Goal: Task Accomplishment & Management: Use online tool/utility

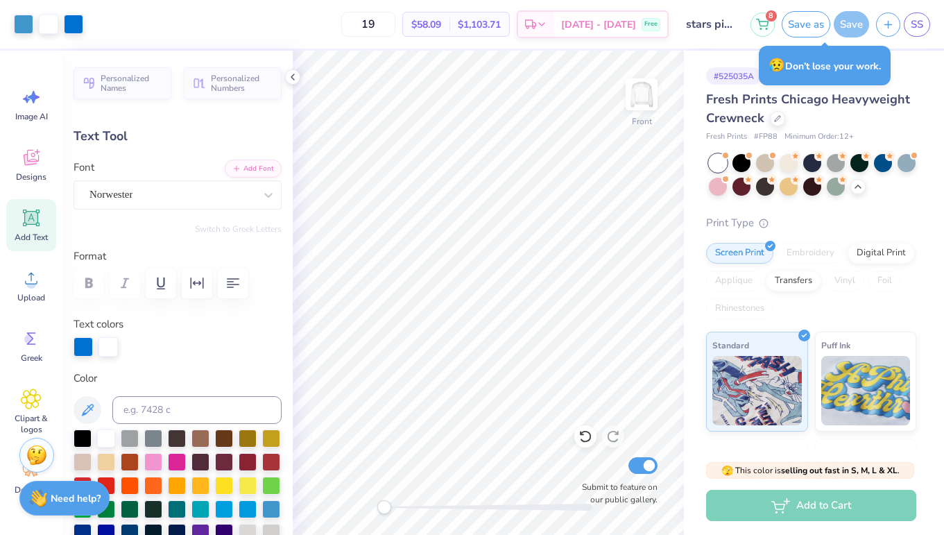
scroll to position [199, 0]
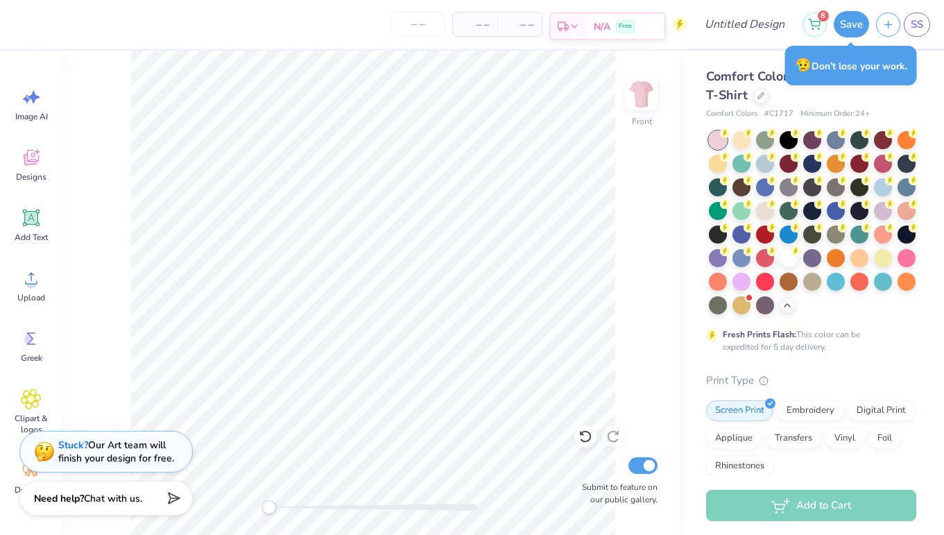
scroll to position [73, 0]
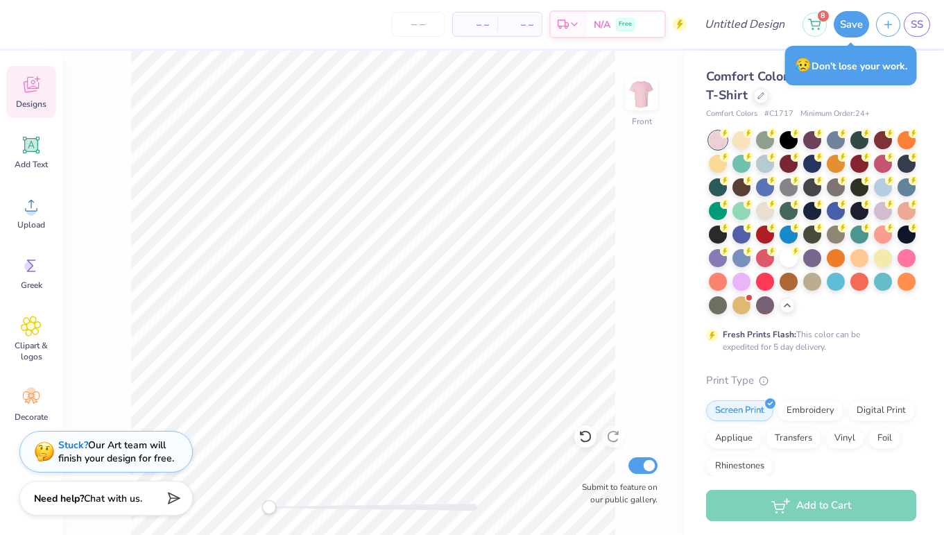
click at [30, 112] on div "Designs" at bounding box center [31, 92] width 50 height 52
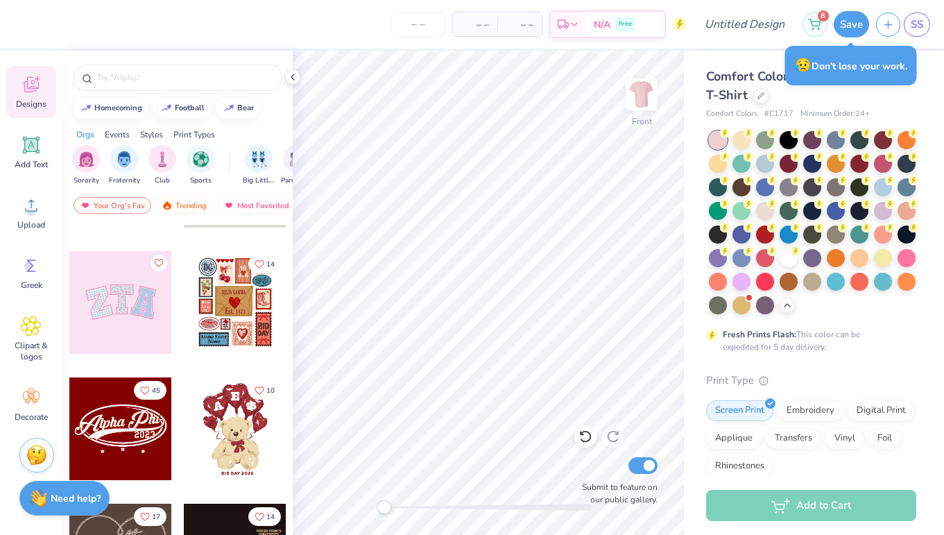
scroll to position [108, 0]
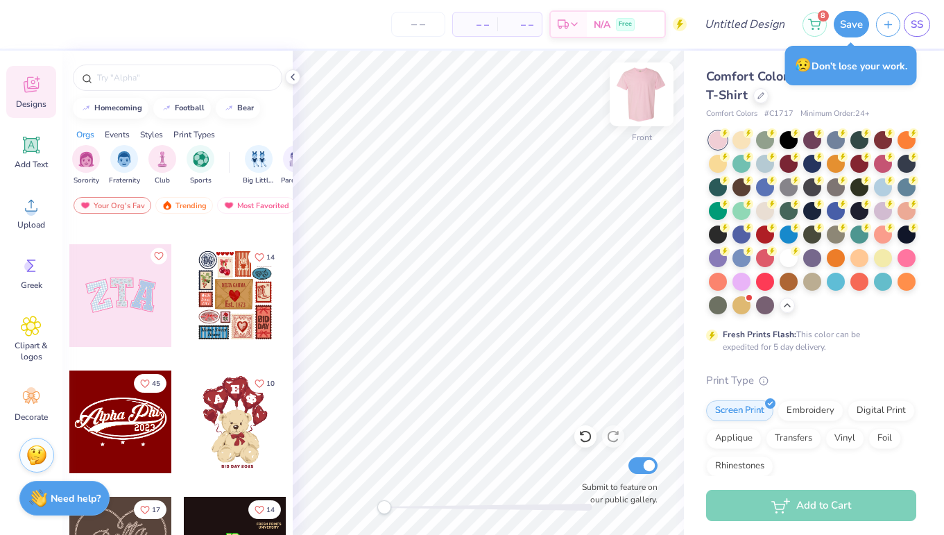
click at [648, 96] on img at bounding box center [641, 94] width 55 height 55
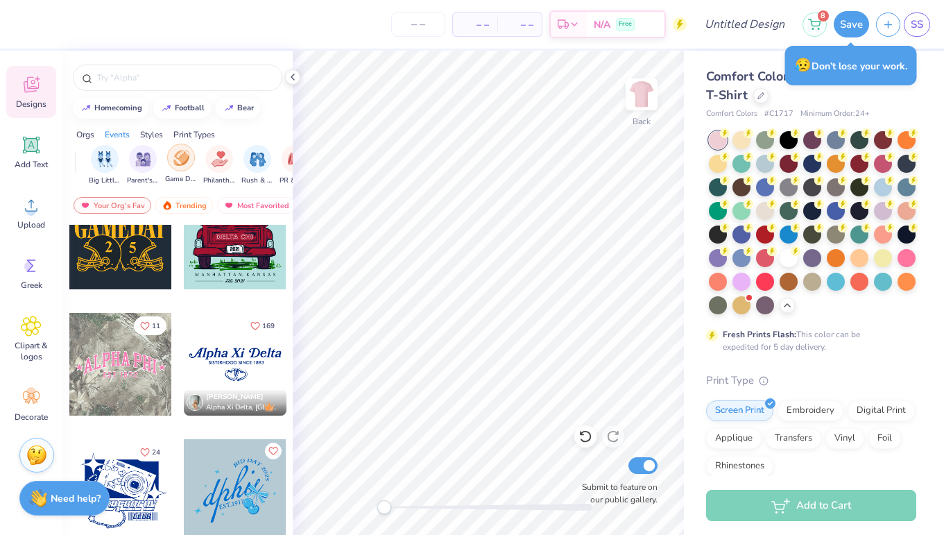
scroll to position [0, 158]
click at [94, 165] on img "filter for Big Little Reveal" at bounding box center [100, 158] width 15 height 16
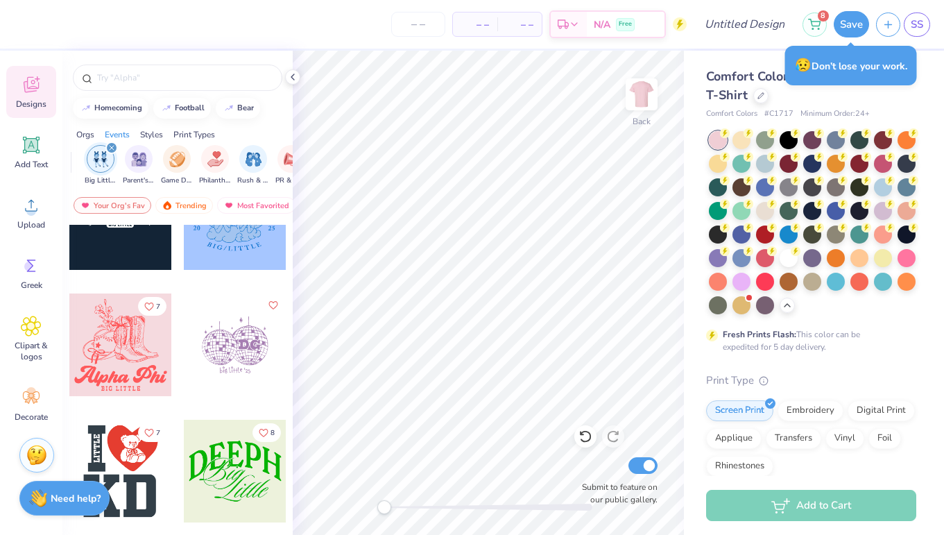
scroll to position [439, 0]
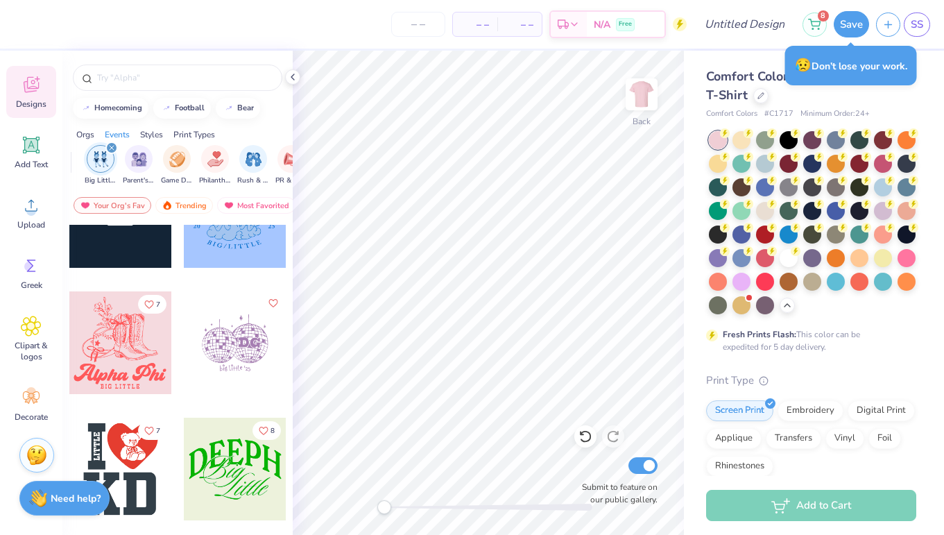
click at [146, 370] on div at bounding box center [18, 342] width 308 height 103
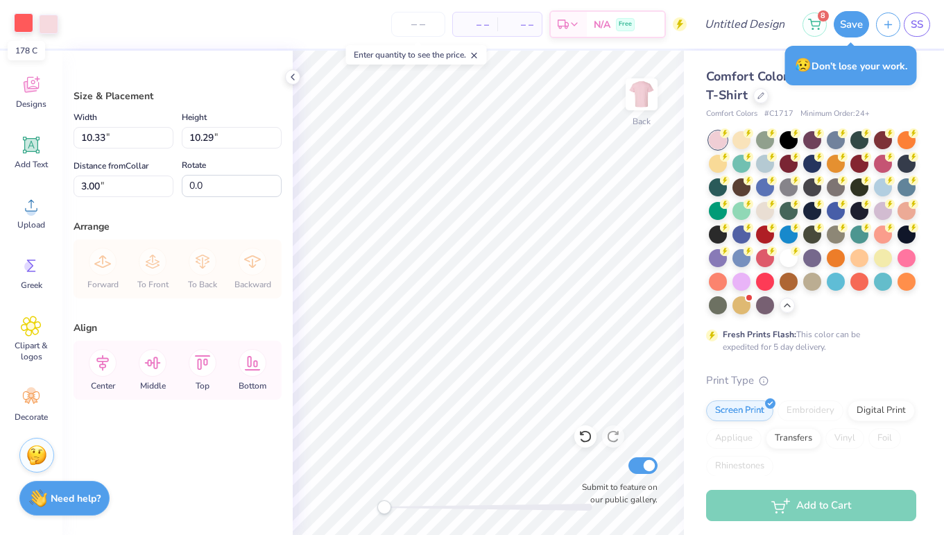
click at [24, 20] on div at bounding box center [23, 22] width 19 height 19
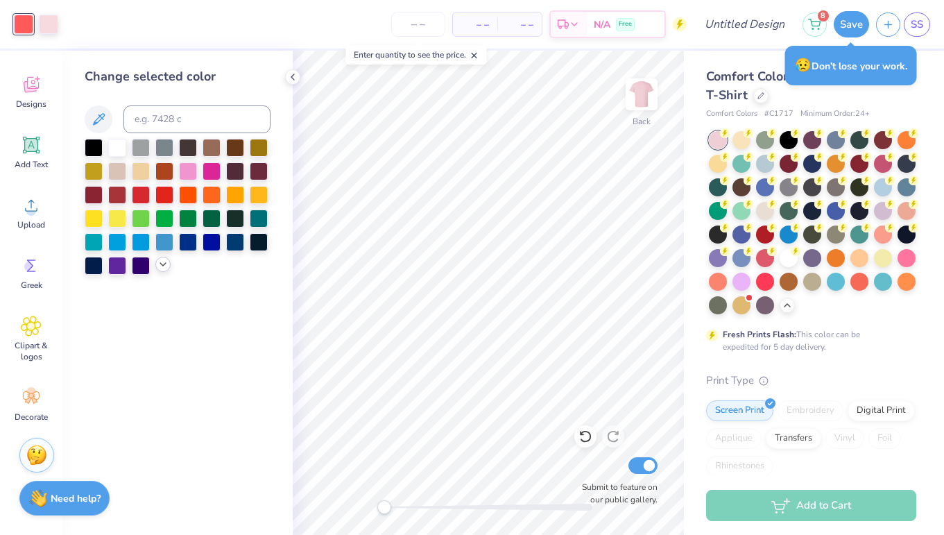
click at [162, 270] on icon at bounding box center [162, 264] width 11 height 11
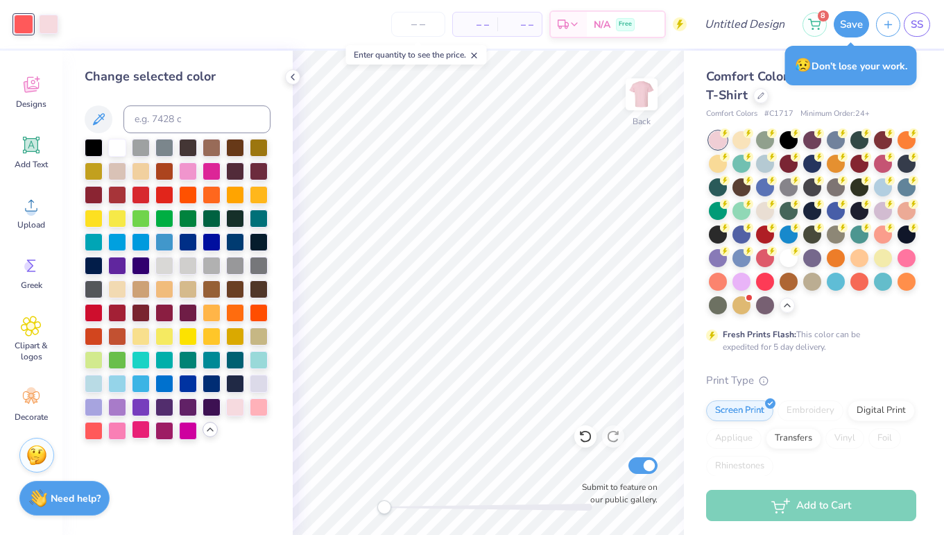
click at [141, 429] on div at bounding box center [141, 429] width 18 height 18
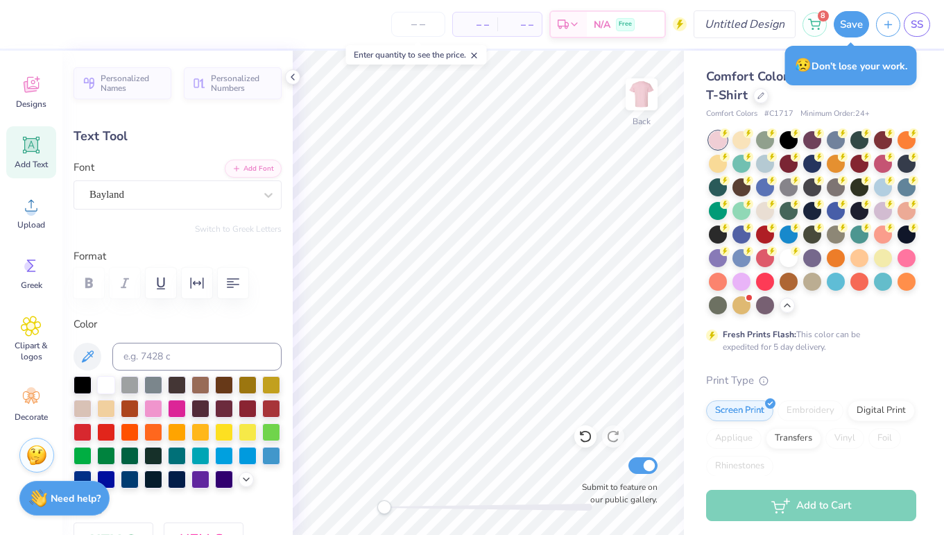
scroll to position [0, 0]
type textarea "Executives"
type input "4.32"
type input "0.54"
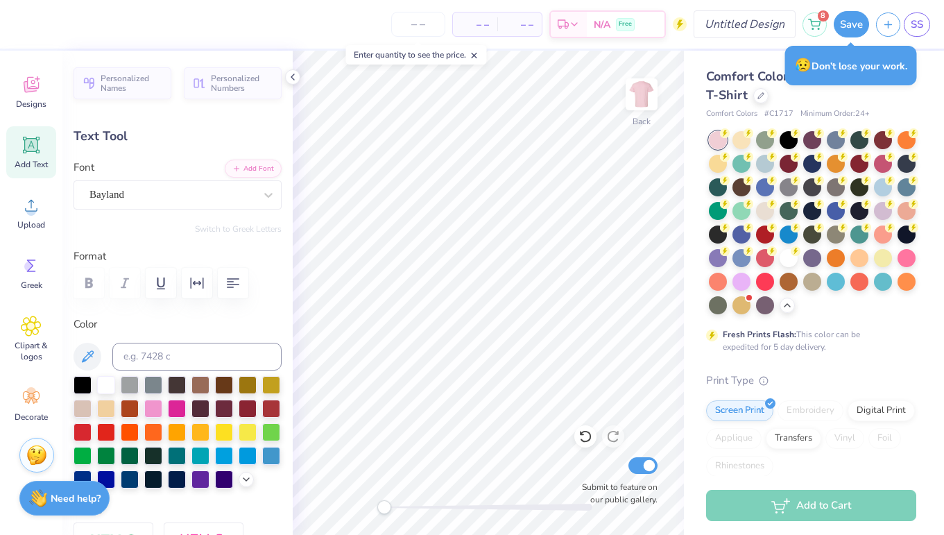
type input "12.74"
type textarea "Dance marathon"
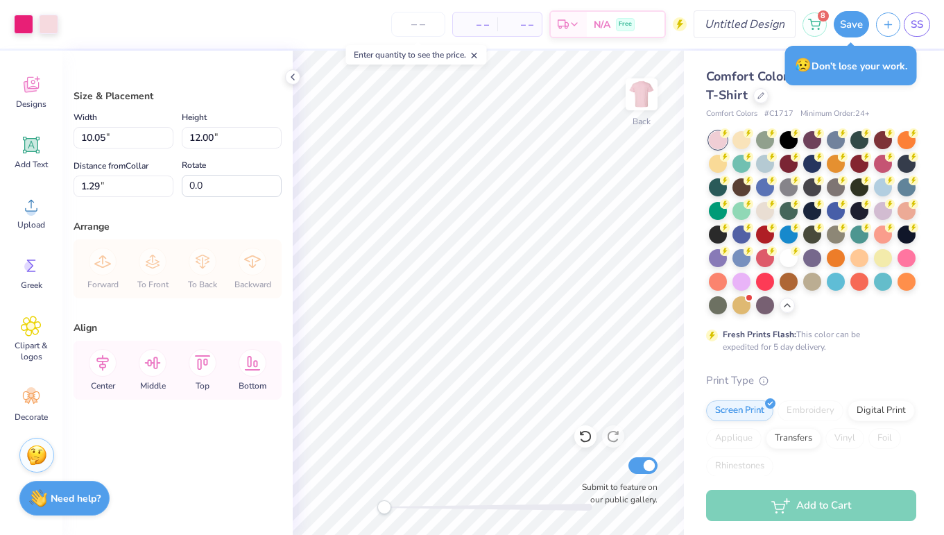
type input "10.05"
type input "12.00"
type input "1.29"
type input "10.49"
type input "12.52"
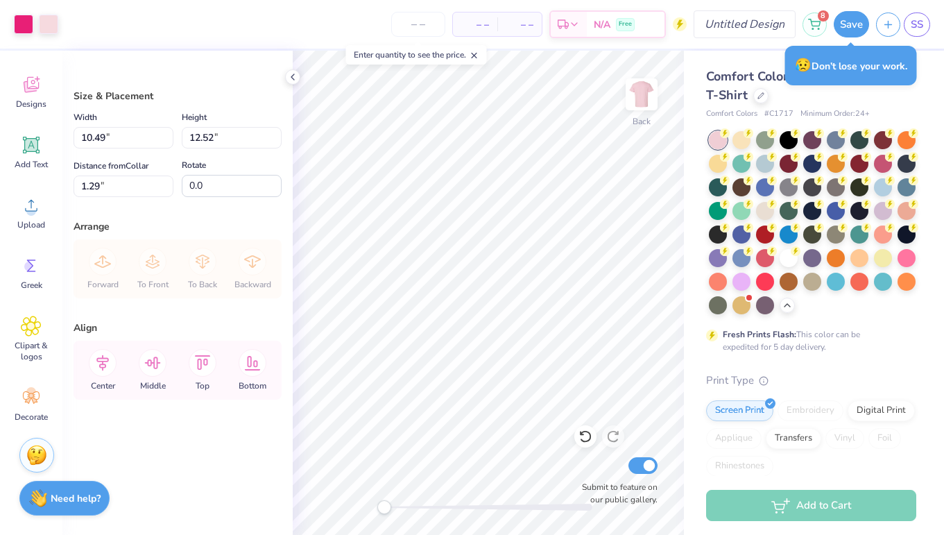
type input "1.68"
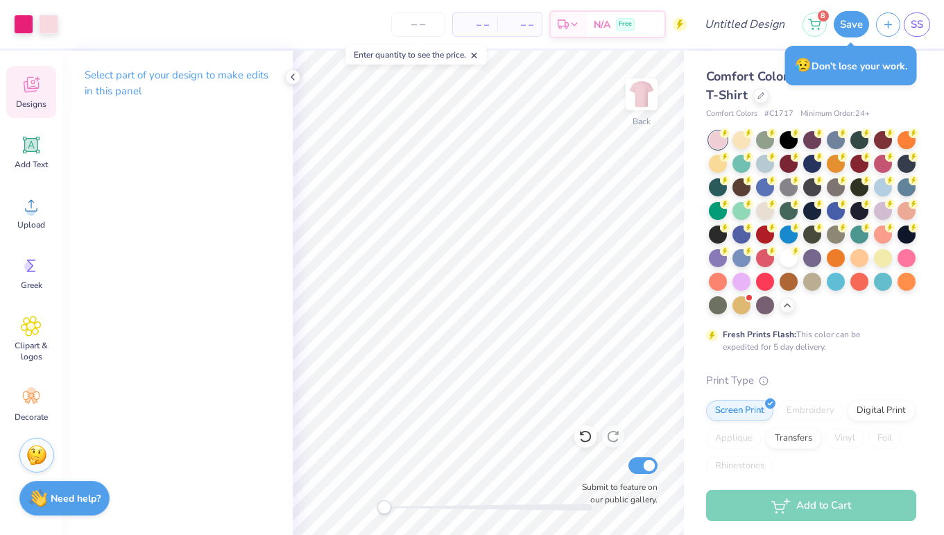
click at [30, 105] on span "Designs" at bounding box center [31, 104] width 31 height 11
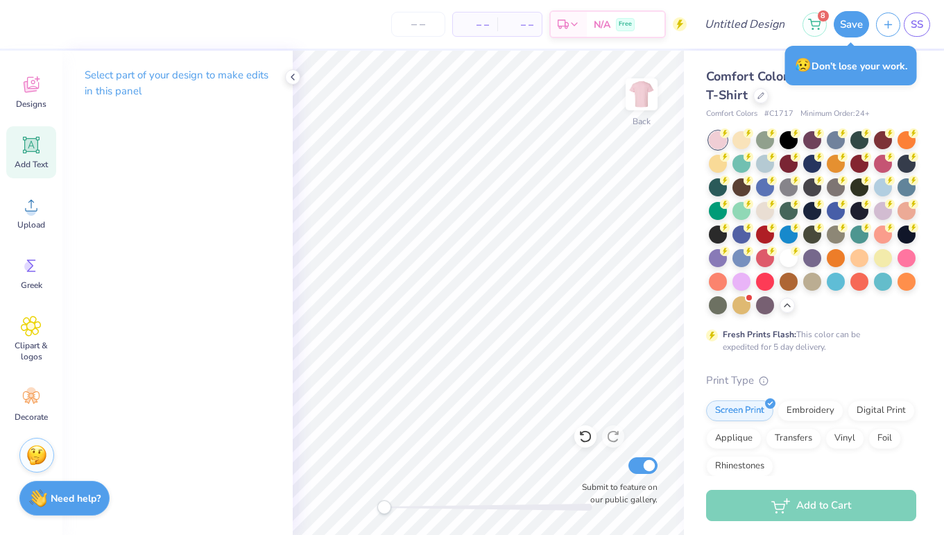
click at [19, 139] on div "Add Text" at bounding box center [31, 152] width 50 height 52
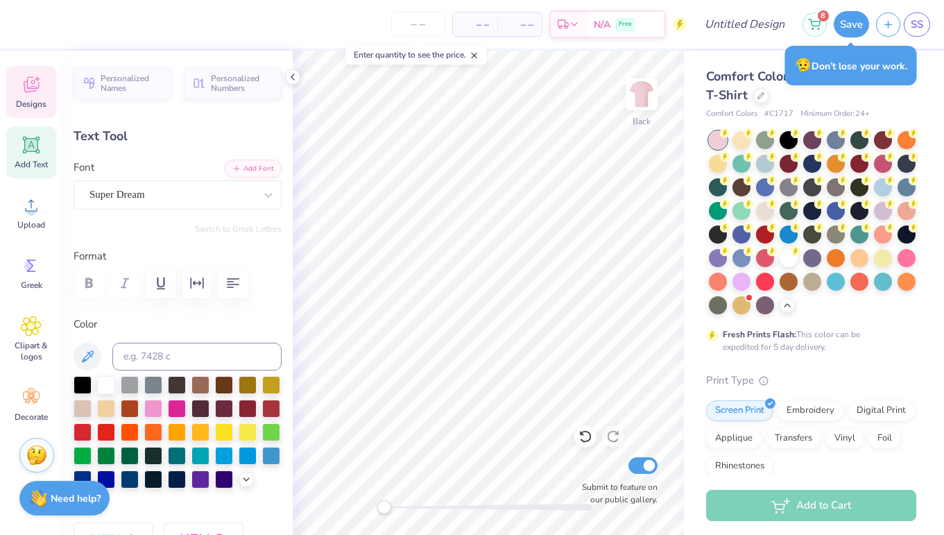
click at [25, 89] on icon at bounding box center [31, 85] width 15 height 16
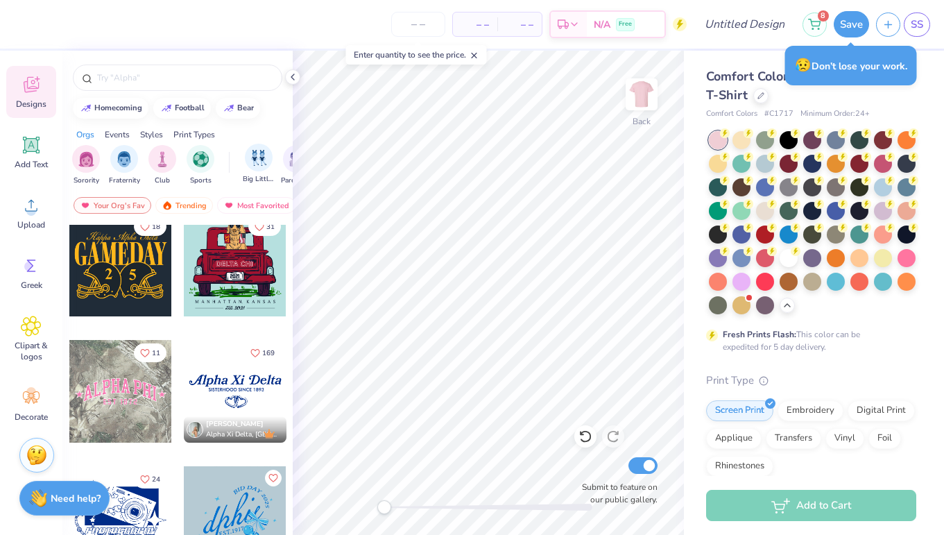
scroll to position [1178, 0]
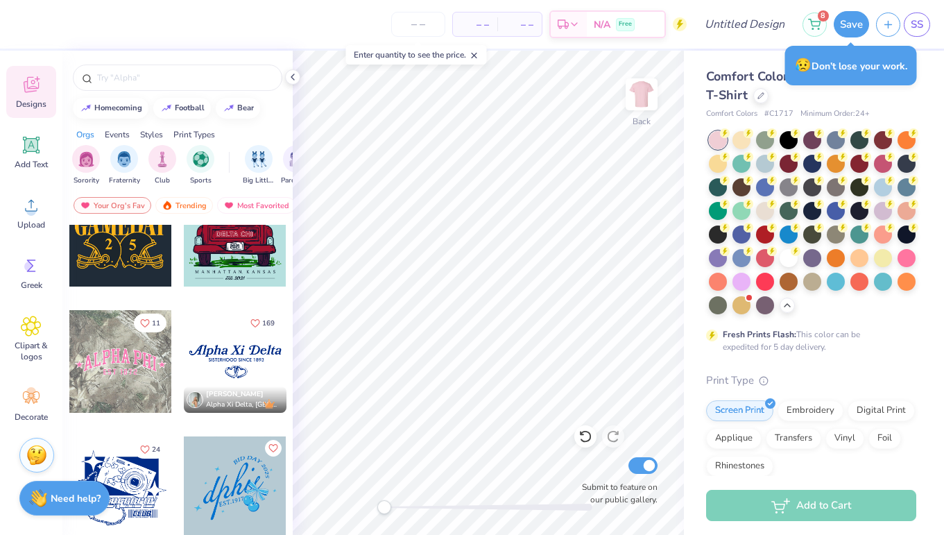
click at [357, 1] on div "– – Per Item – – Total Est. Delivery N/A Free" at bounding box center [354, 24] width 666 height 49
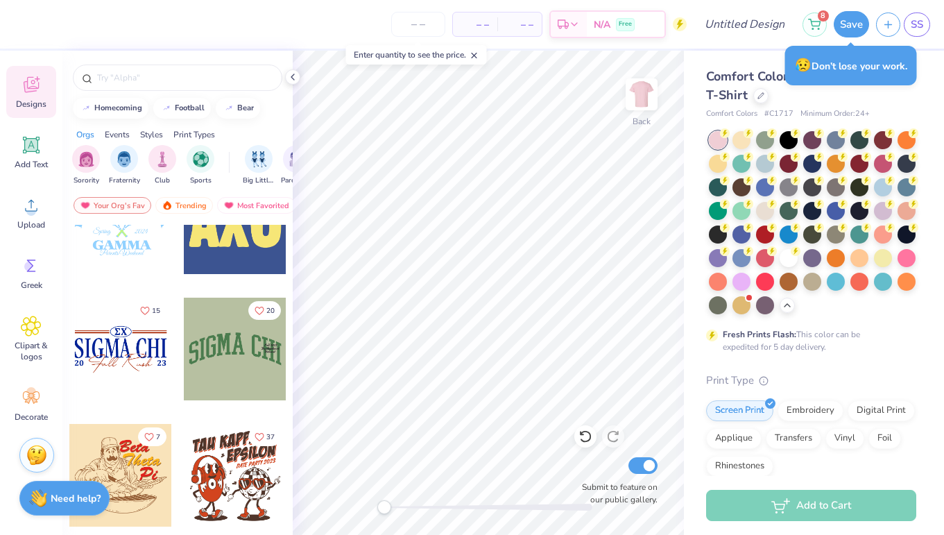
scroll to position [17983, 0]
click at [112, 355] on div at bounding box center [120, 348] width 103 height 103
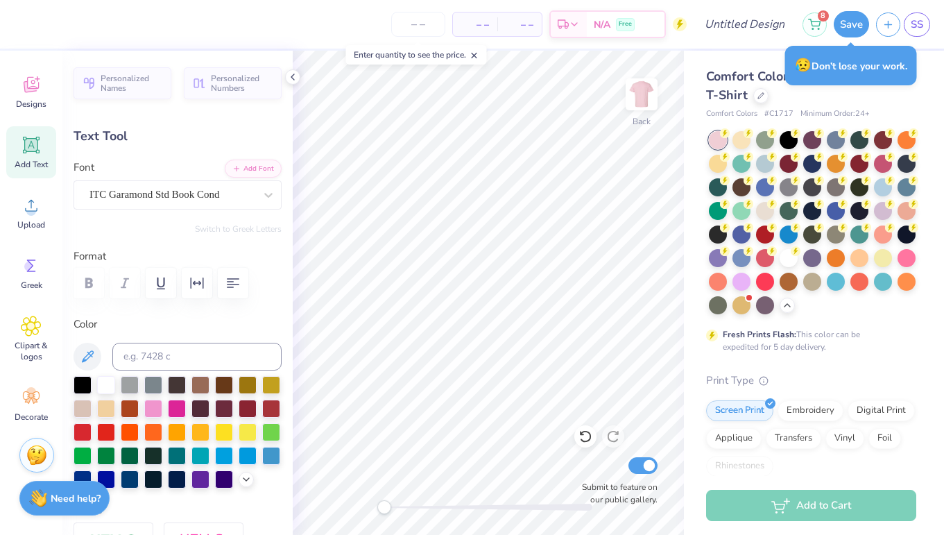
scroll to position [0, 0]
type textarea "E"
type textarea "EXECUTIVES"
type input "7.93"
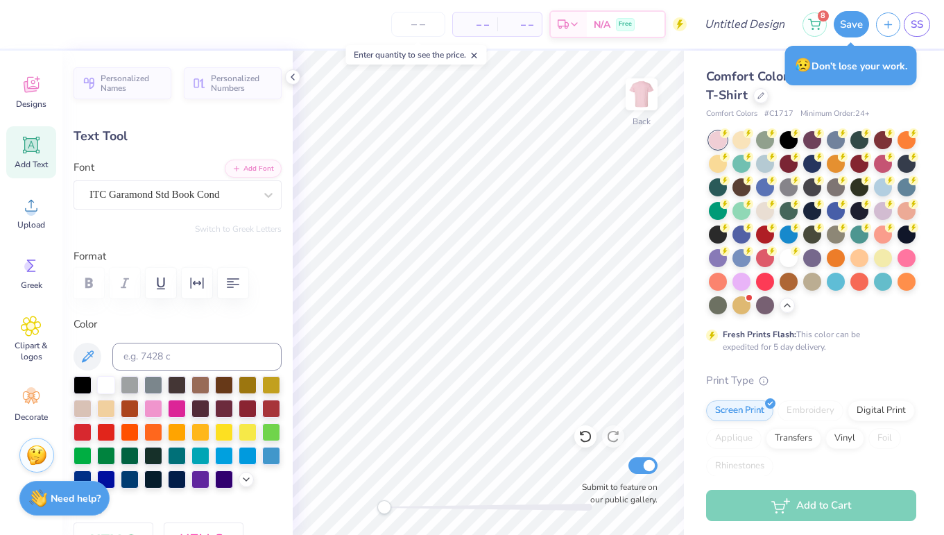
type input "2.32"
type input "6.53"
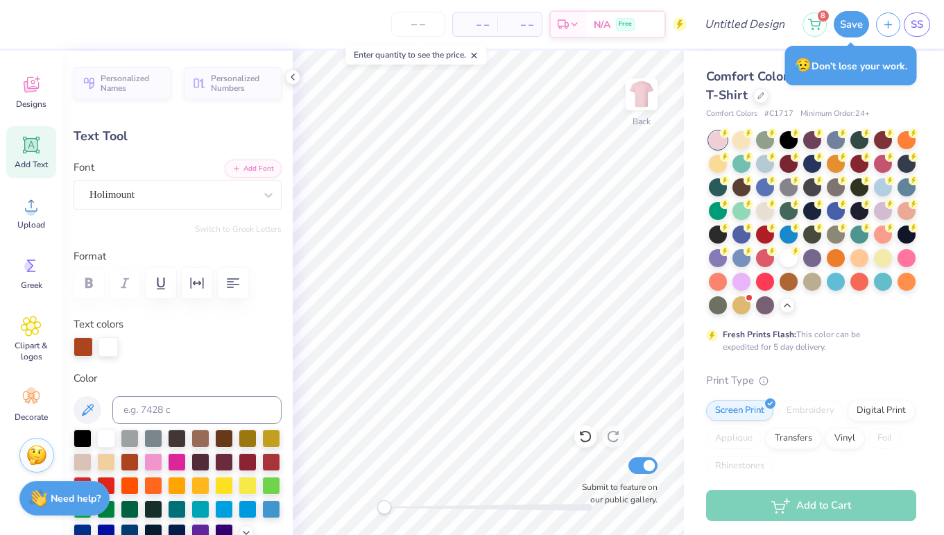
scroll to position [0, 3]
type textarea "Dance Marathon"
type input "12.93"
type input "2.74"
type input "6.05"
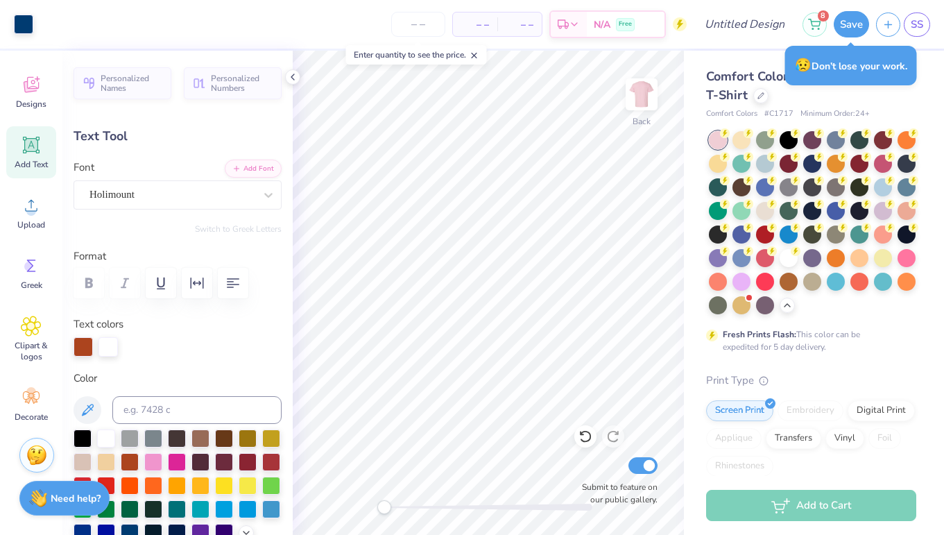
type input "1.07"
type input "0.71"
type input "7.38"
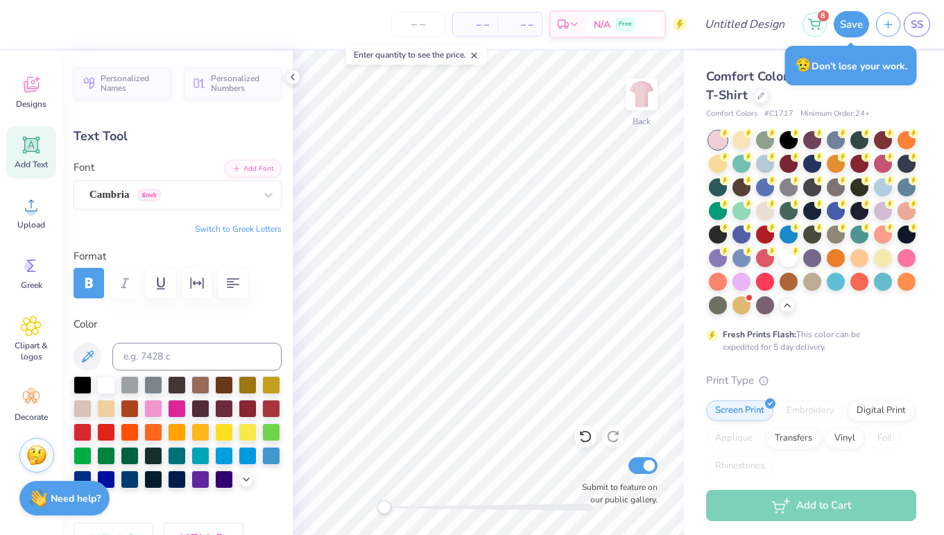
type textarea "25"
type input "1.26"
type input "0.86"
type input "3.39"
type textarea "f"
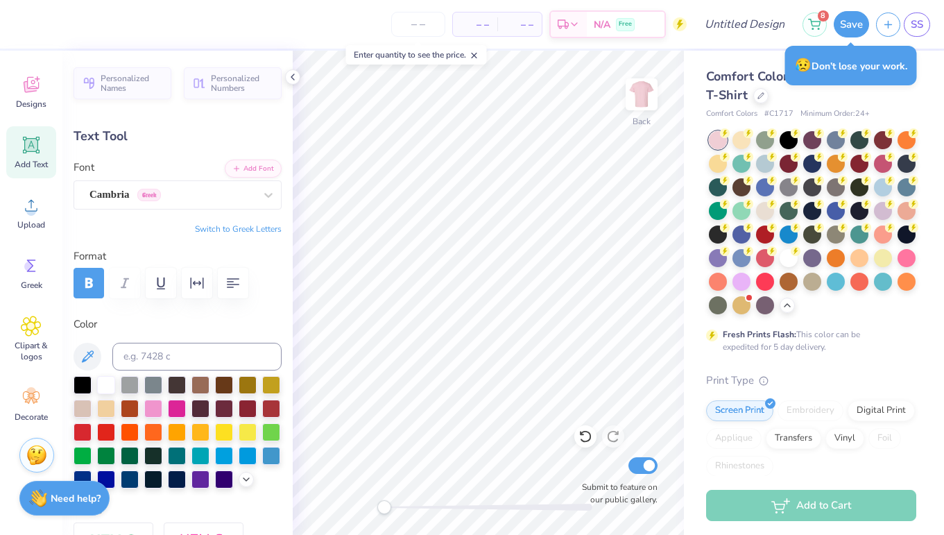
type textarea "FTK"
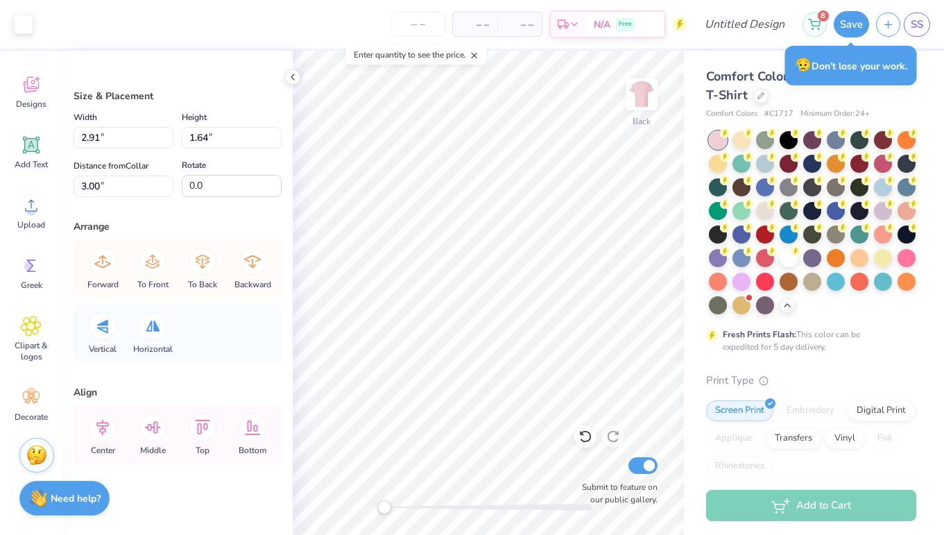
type input "2.29"
type input "1.29"
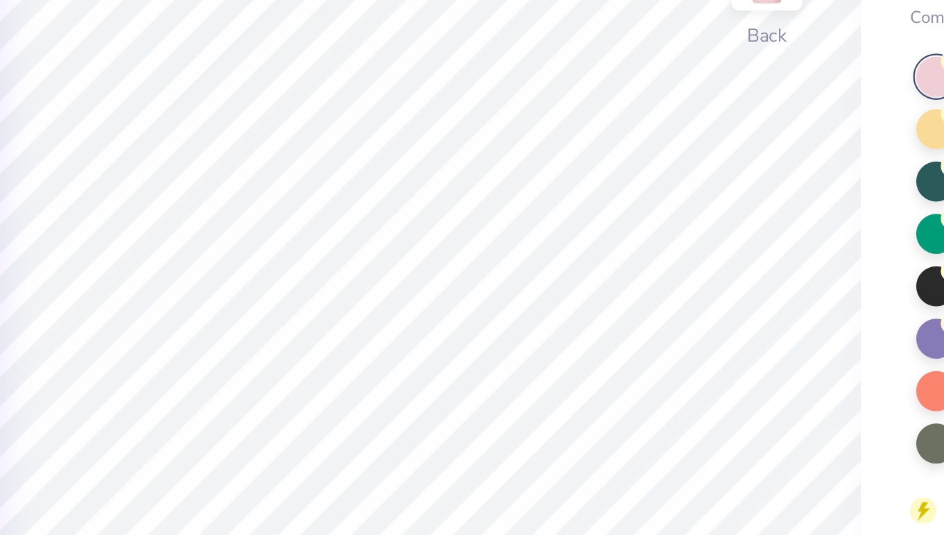
type input "2.91"
type input "1.64"
type input "1.68"
type input "0.61"
type input "2.59"
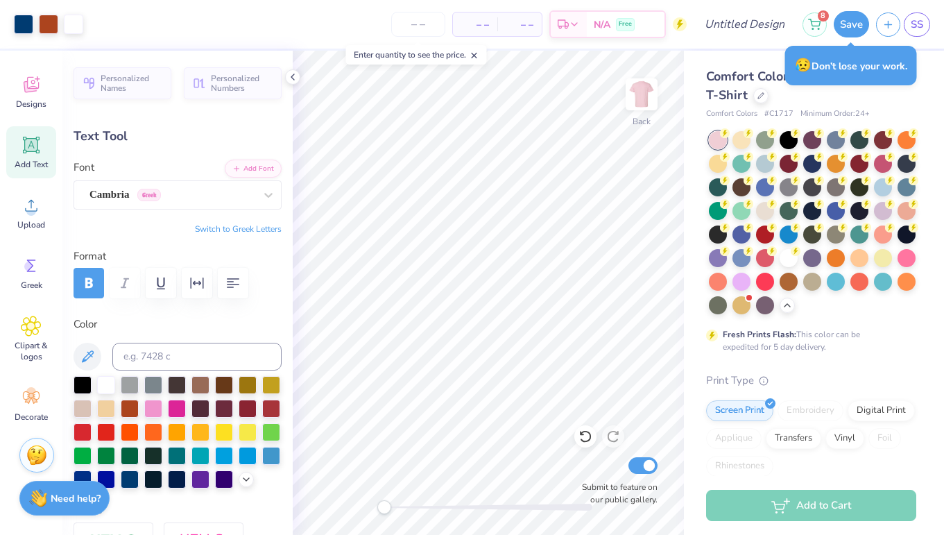
type input "13.46"
type input "2.56"
type input "4.97"
click at [247, 485] on div at bounding box center [246, 477] width 15 height 15
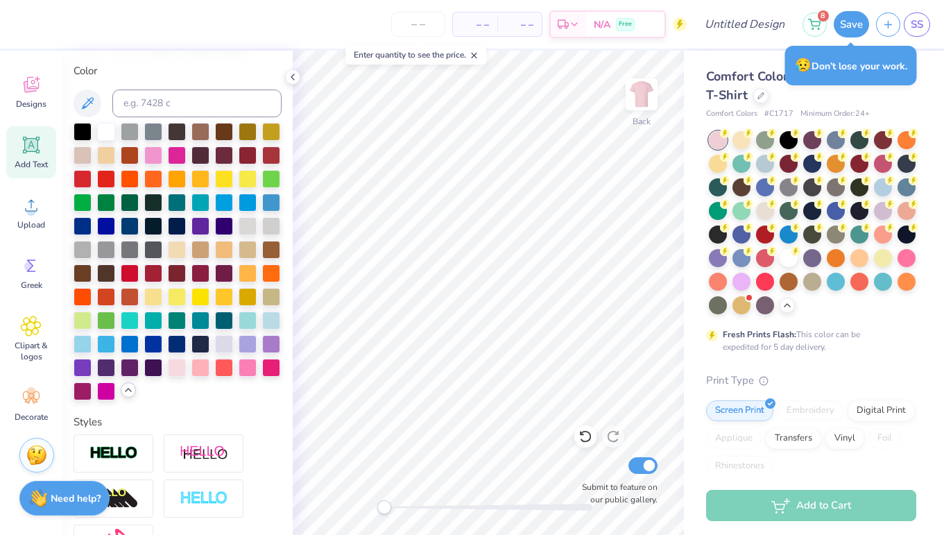
scroll to position [242, 0]
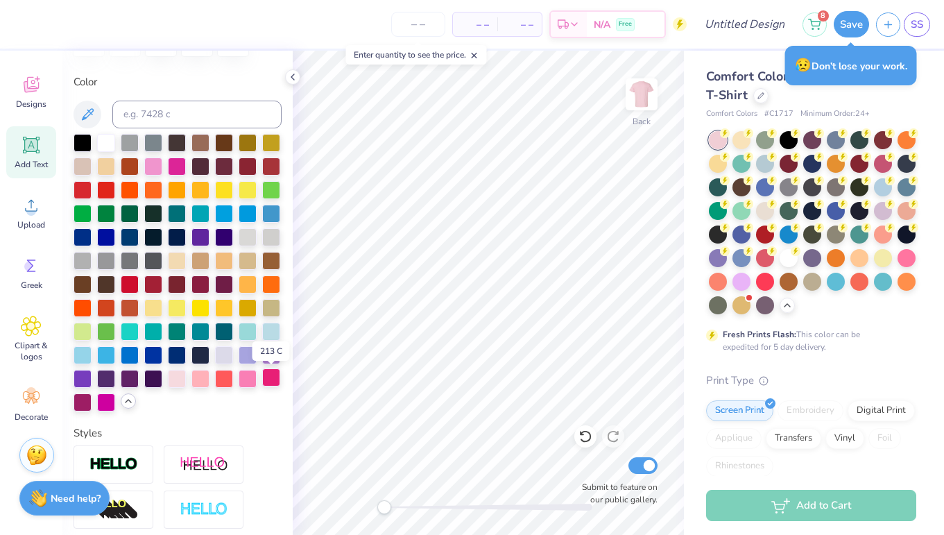
click at [262, 376] on div at bounding box center [271, 377] width 18 height 18
type input "12.93"
type input "2.74"
type input "7.38"
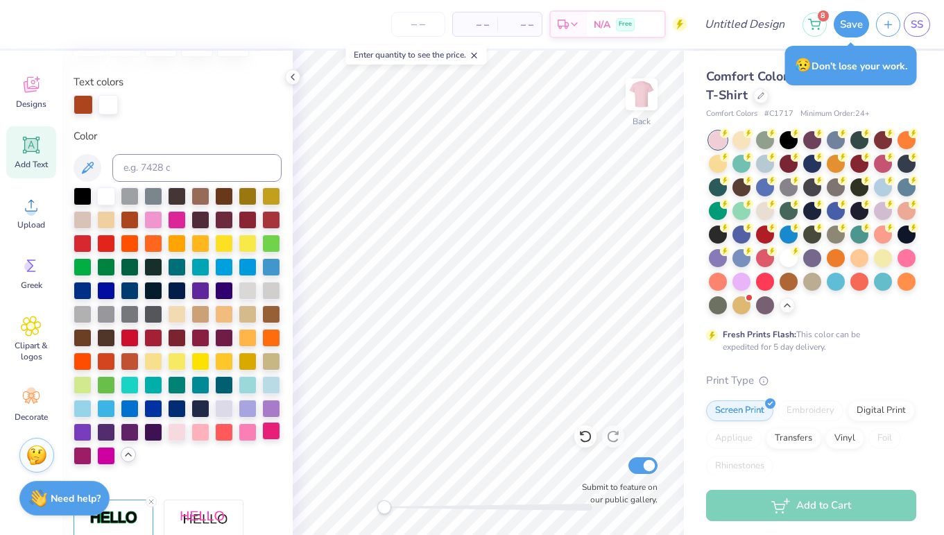
type input "13.46"
type input "2.56"
type input "4.97"
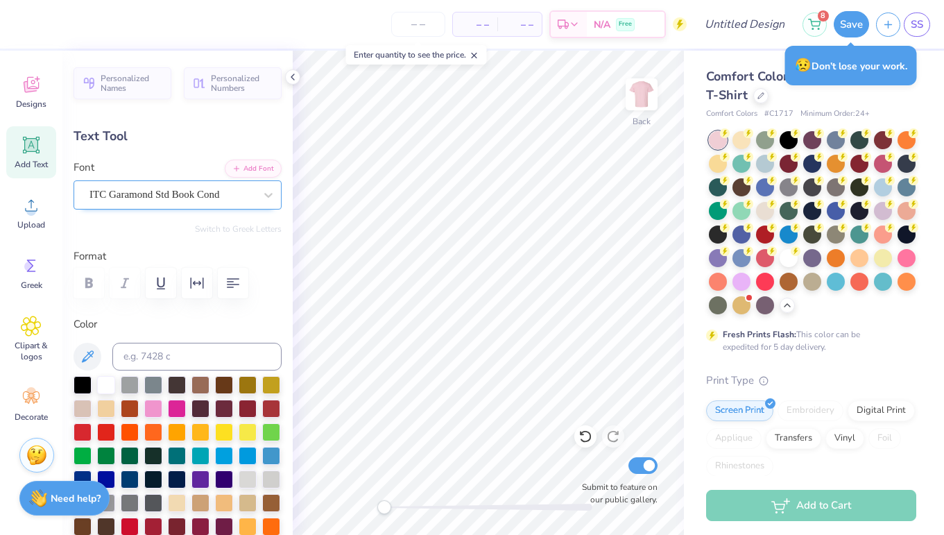
scroll to position [-1, 0]
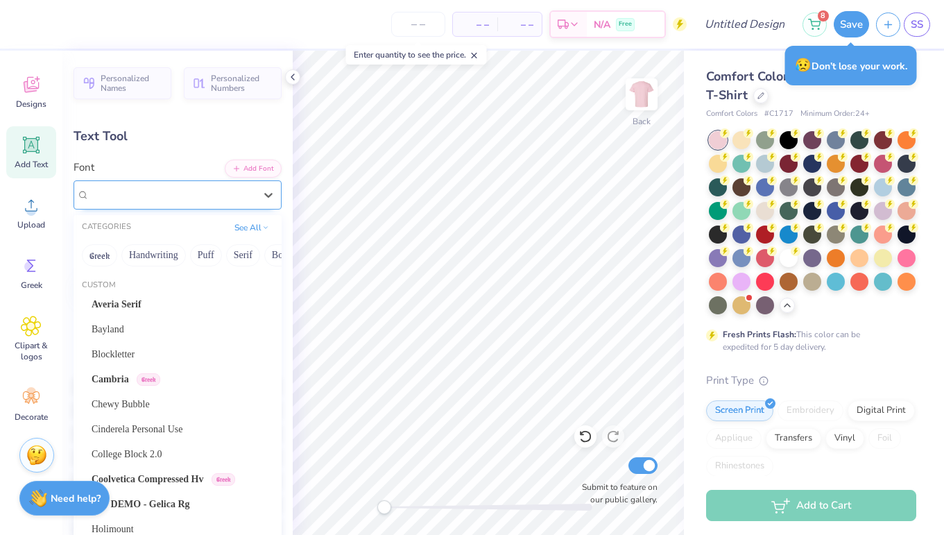
click at [144, 187] on span "ITC Garamond Std Book Cond" at bounding box center [154, 195] width 130 height 16
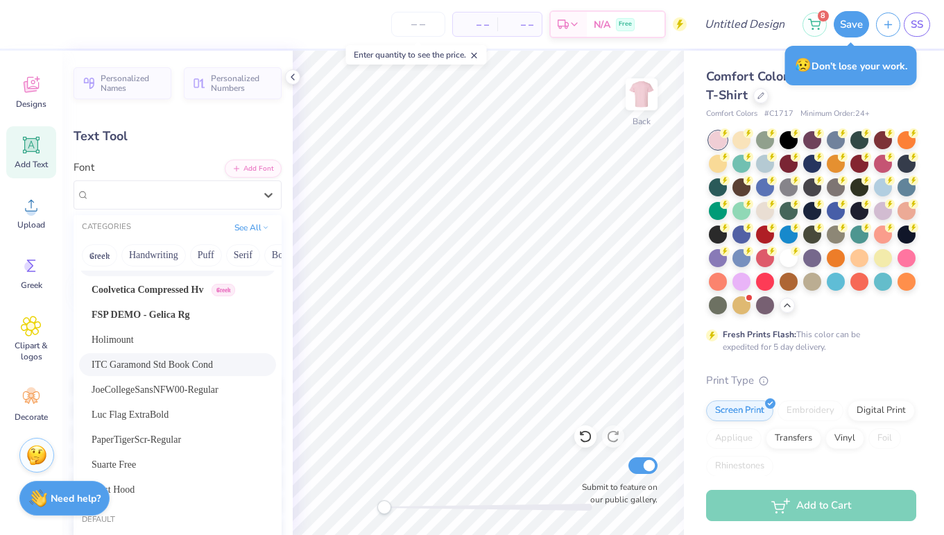
scroll to position [194, 0]
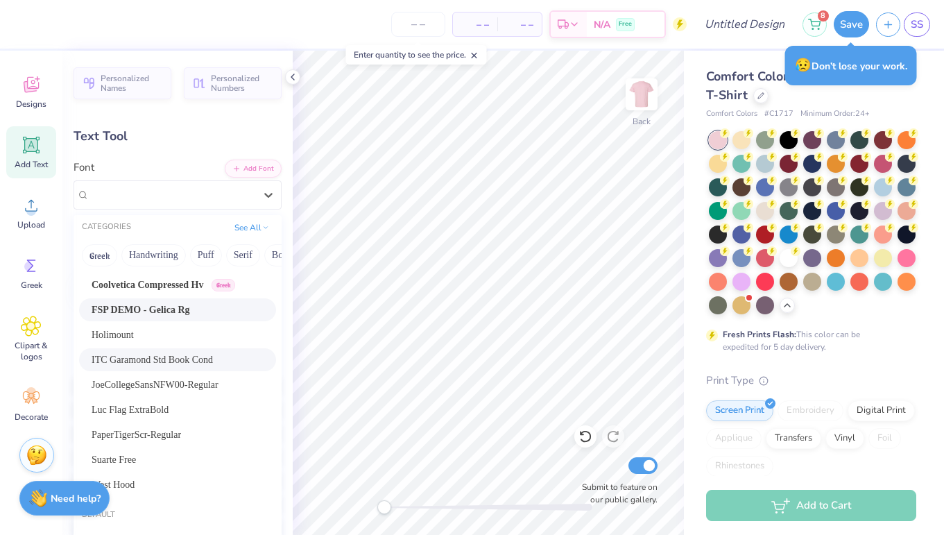
click at [183, 315] on span "FSP DEMO - Gelica Rg" at bounding box center [141, 309] width 99 height 15
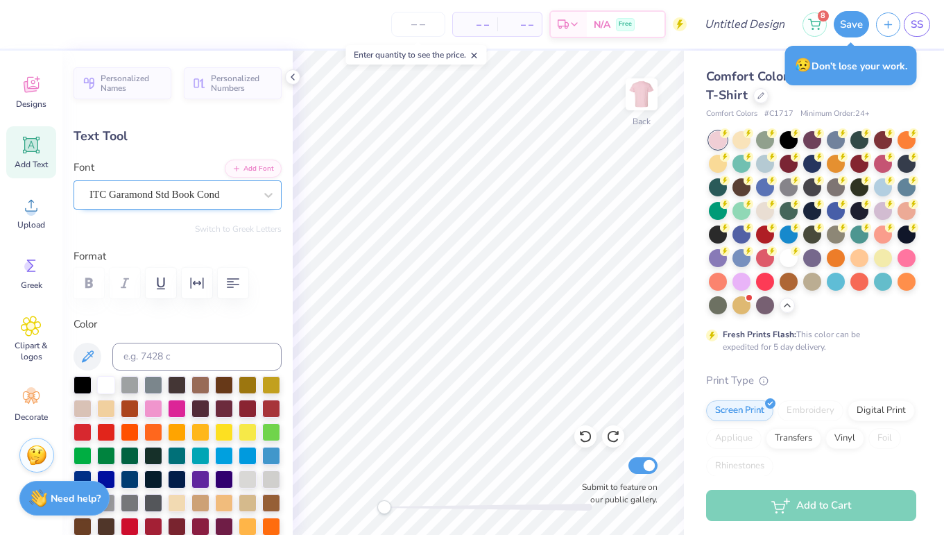
scroll to position [-1, 0]
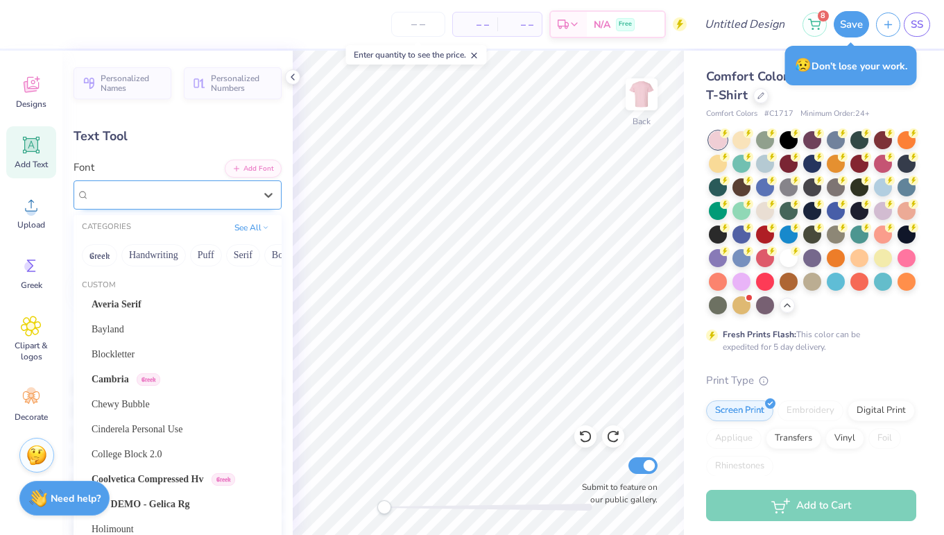
click at [165, 184] on div "ITC Garamond Std Book Cond" at bounding box center [172, 195] width 168 height 22
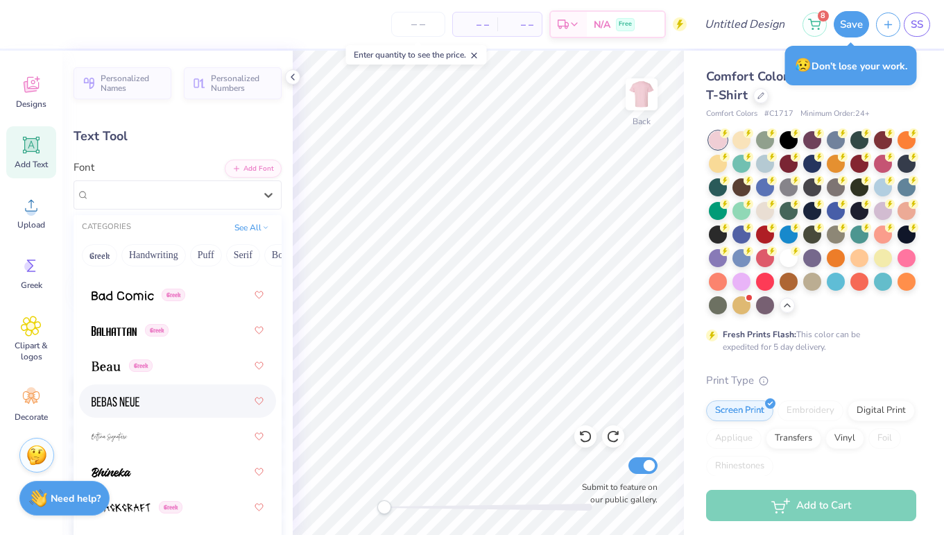
scroll to position [1251, 0]
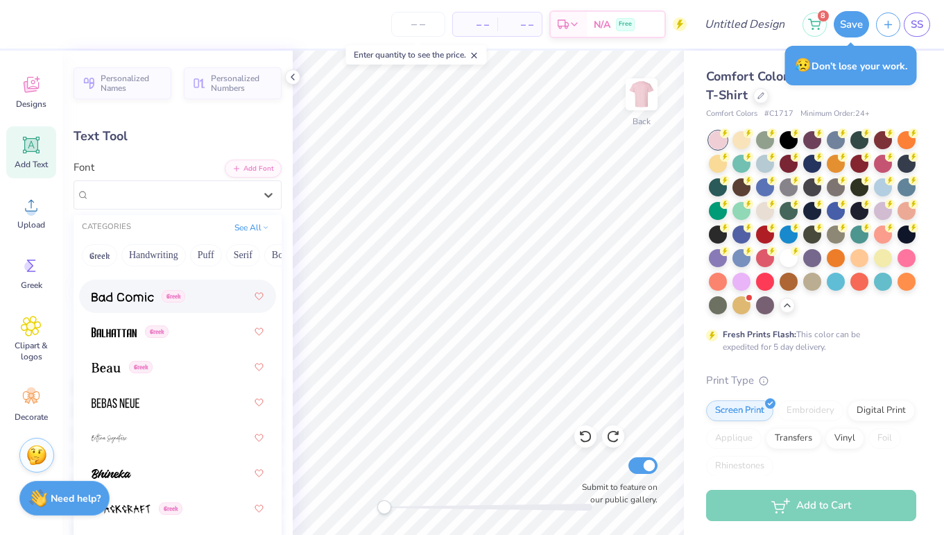
click at [105, 302] on img at bounding box center [123, 297] width 62 height 10
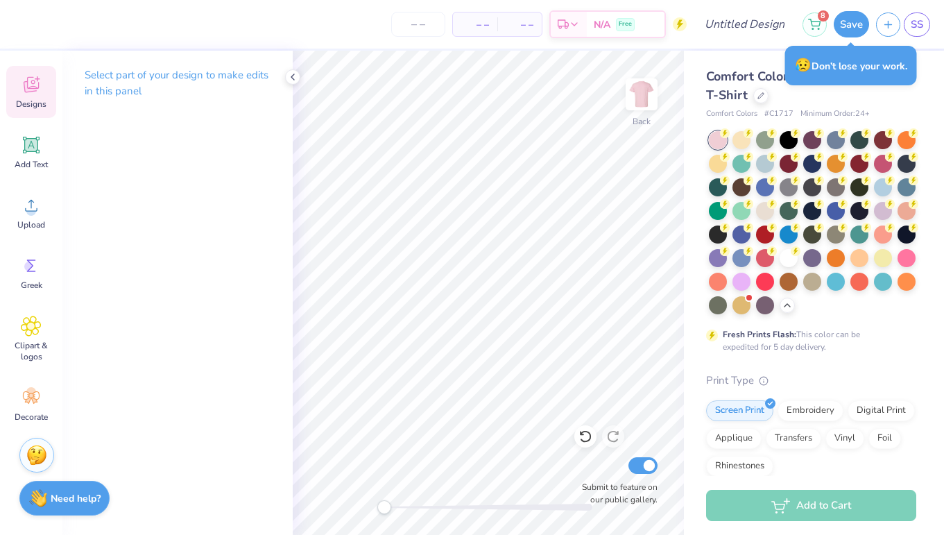
click at [35, 103] on span "Designs" at bounding box center [31, 104] width 31 height 11
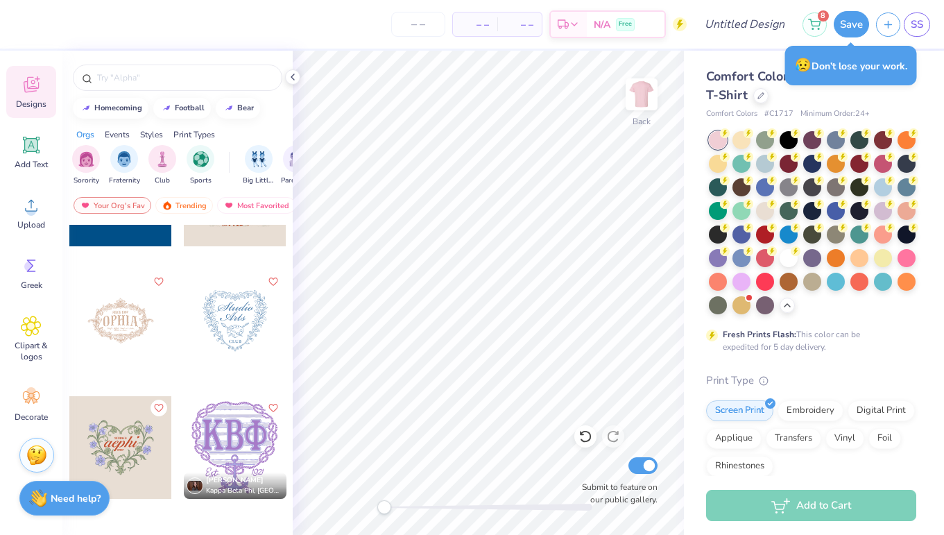
scroll to position [20535, 0]
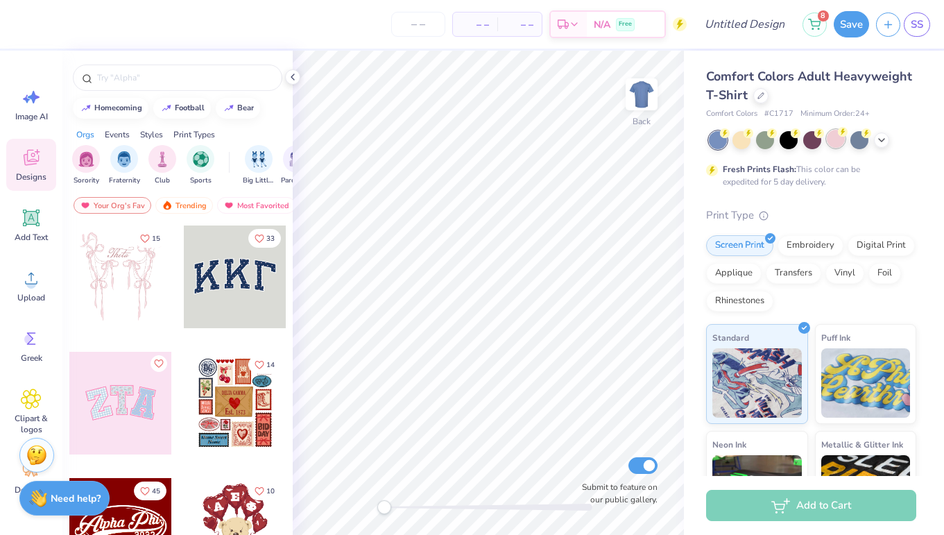
click at [831, 142] on div at bounding box center [836, 139] width 18 height 18
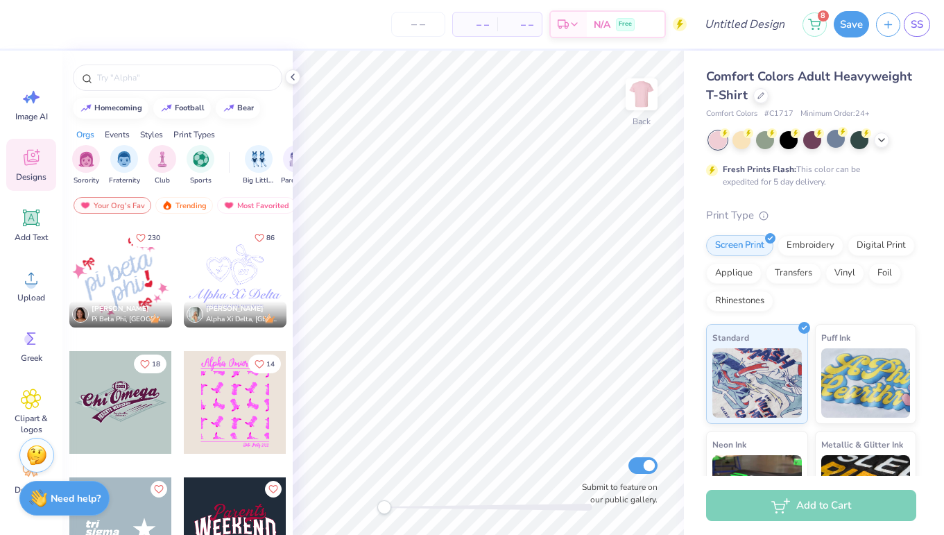
scroll to position [5548, 0]
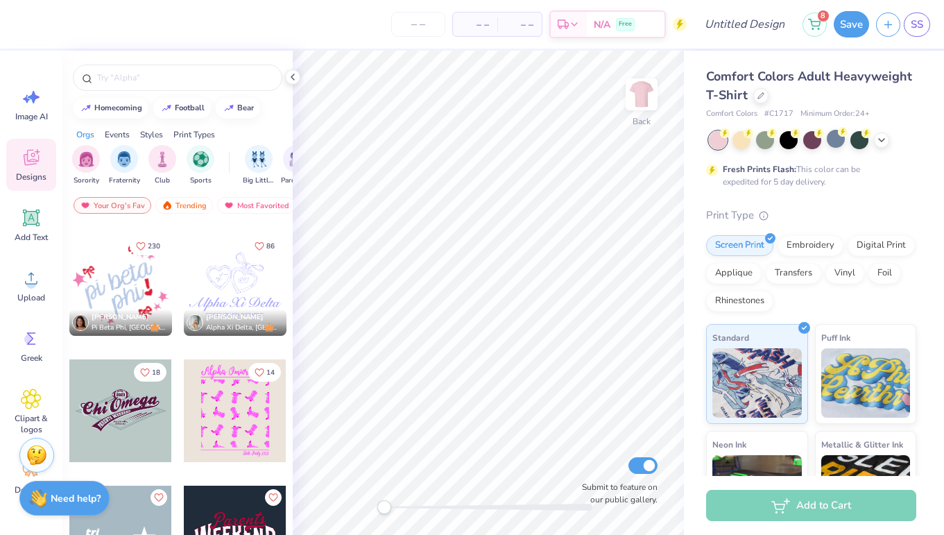
click at [231, 268] on div at bounding box center [235, 284] width 103 height 103
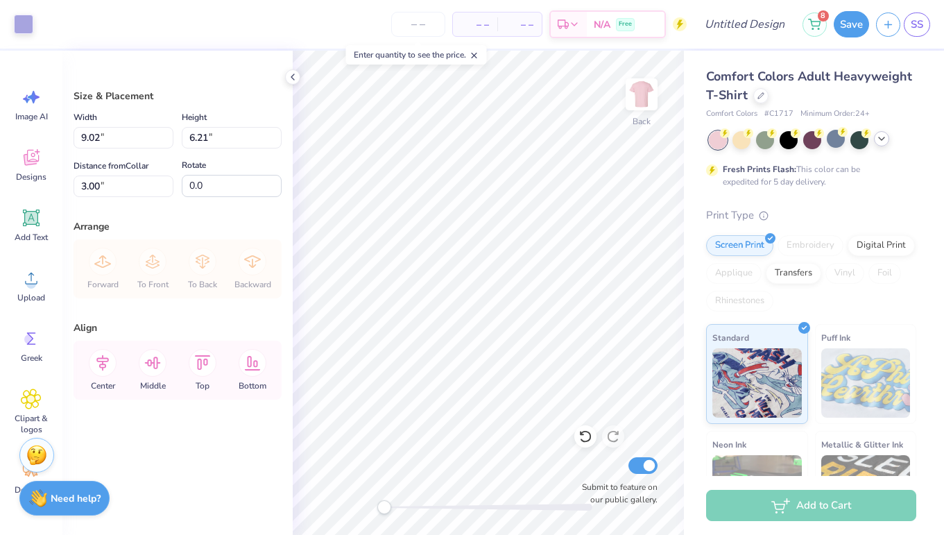
click at [878, 135] on icon at bounding box center [881, 138] width 11 height 11
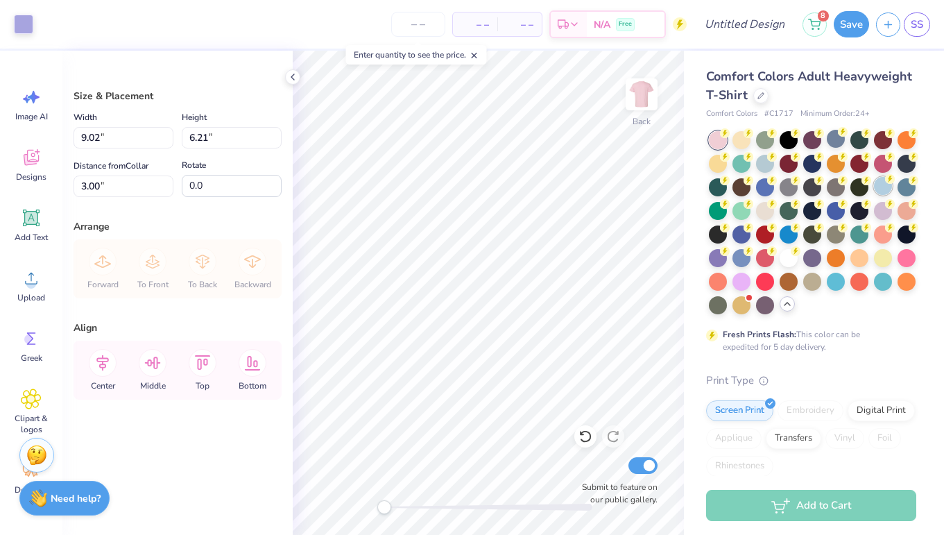
click at [887, 187] on div at bounding box center [883, 186] width 18 height 18
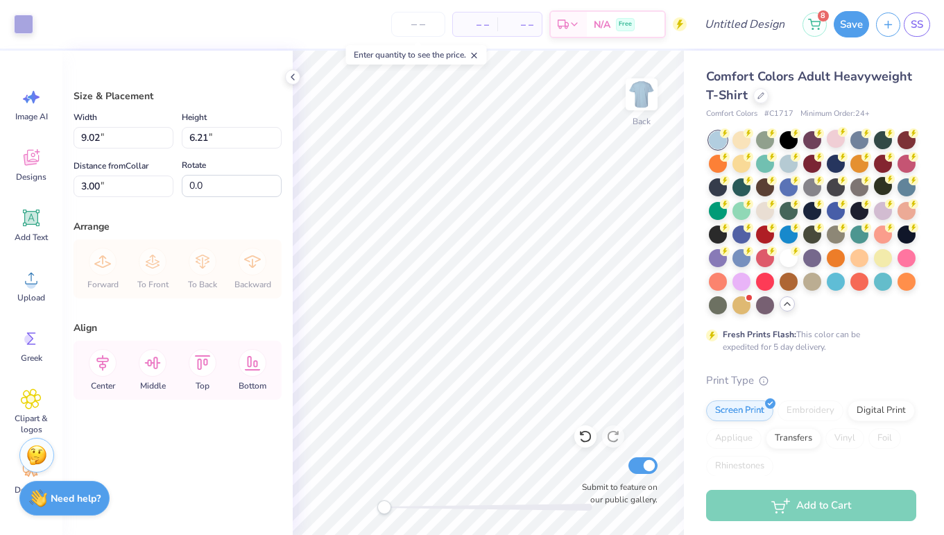
click at [848, 210] on div at bounding box center [812, 222] width 207 height 183
click at [28, 22] on div at bounding box center [23, 22] width 19 height 19
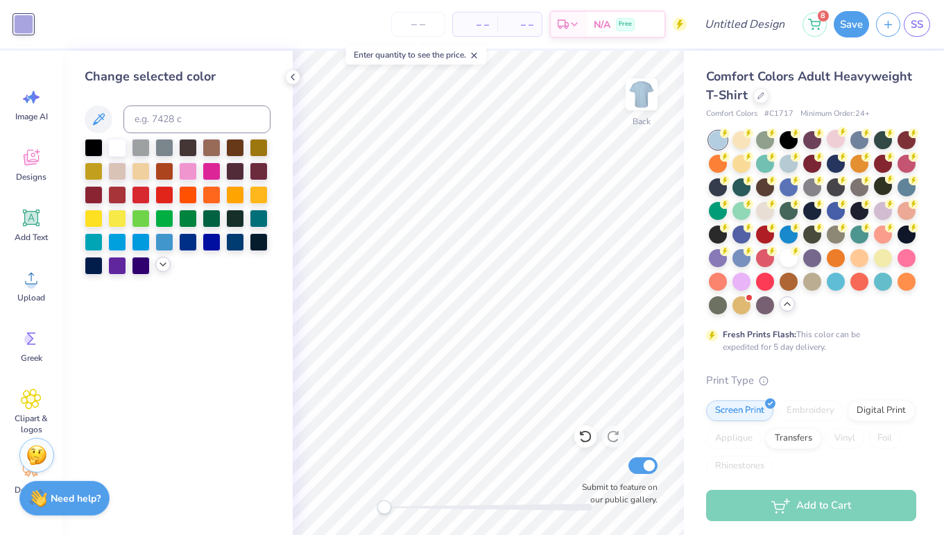
click at [161, 268] on icon at bounding box center [162, 264] width 11 height 11
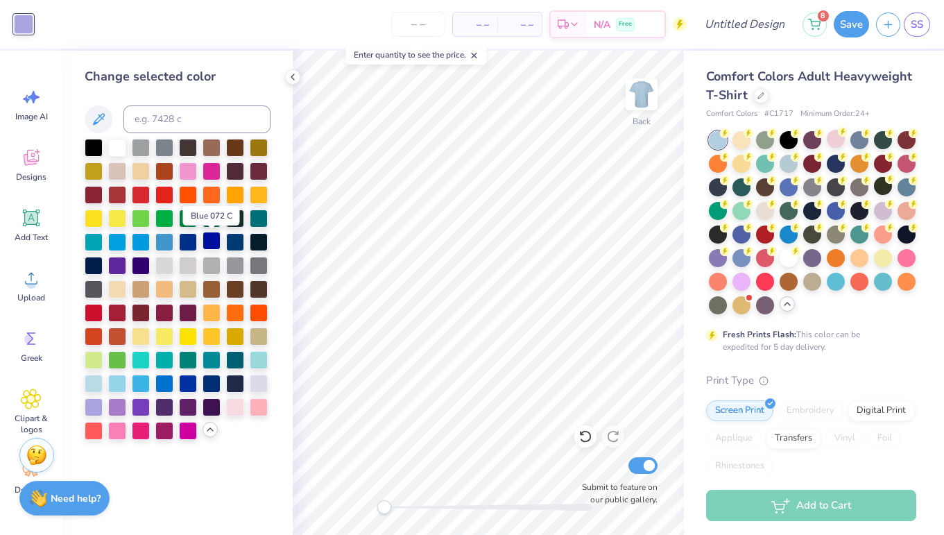
click at [204, 243] on div at bounding box center [212, 241] width 18 height 18
click at [191, 387] on div at bounding box center [188, 382] width 18 height 18
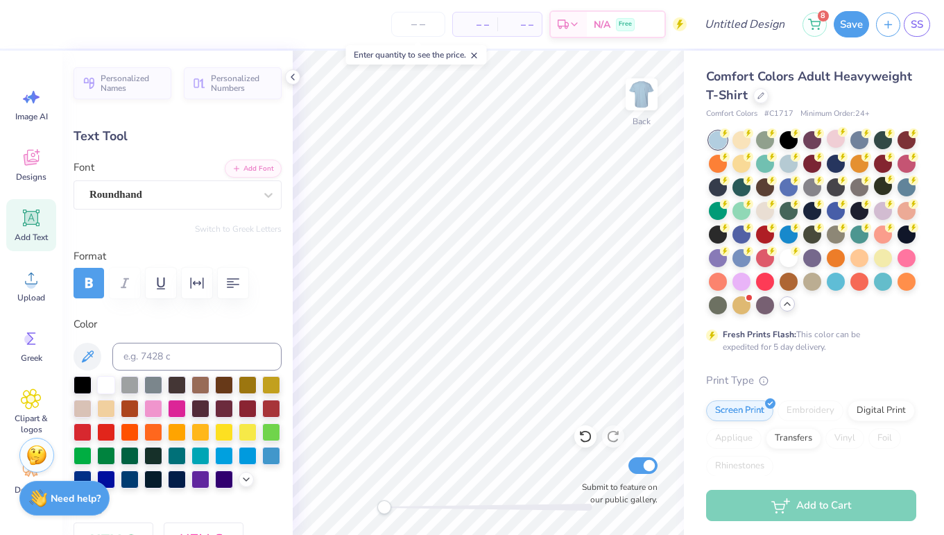
scroll to position [0, 0]
type textarea "Executives"
type input "5.88"
type input "0.33"
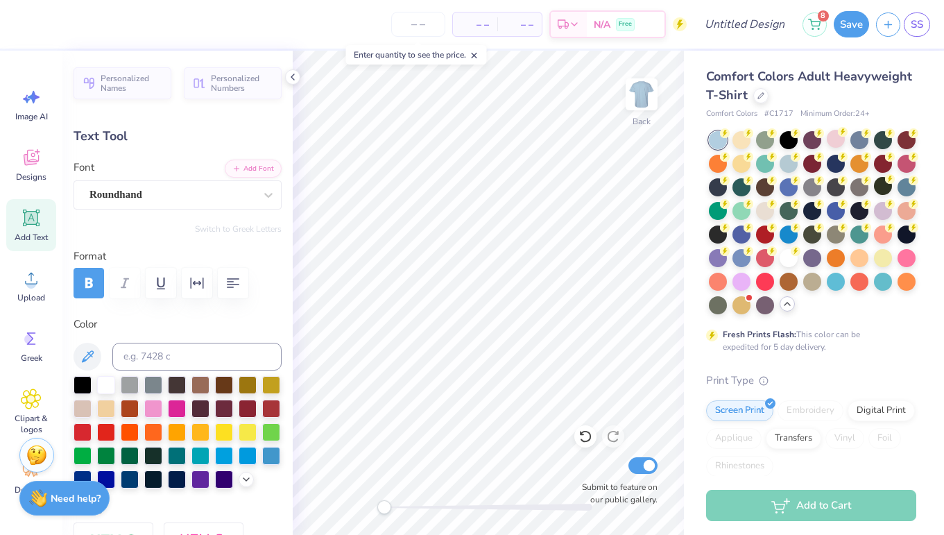
type input "9.16"
type textarea "D"
type textarea "DANCE MARATHON"
type input "4.16"
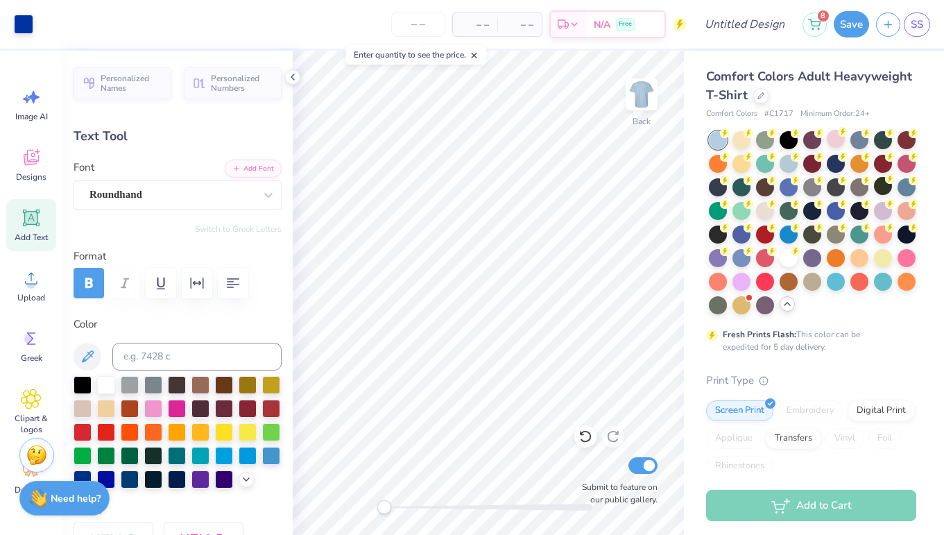
type input "0.33"
type input "9.16"
type input "6.02"
type input "1.00"
type input "7.53"
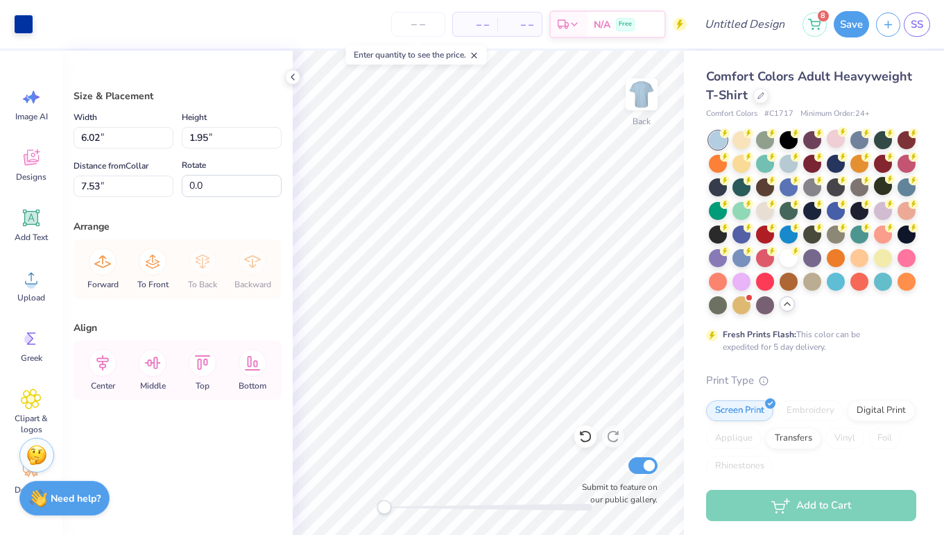
type input "9.44"
type input "3.06"
type input "7.40"
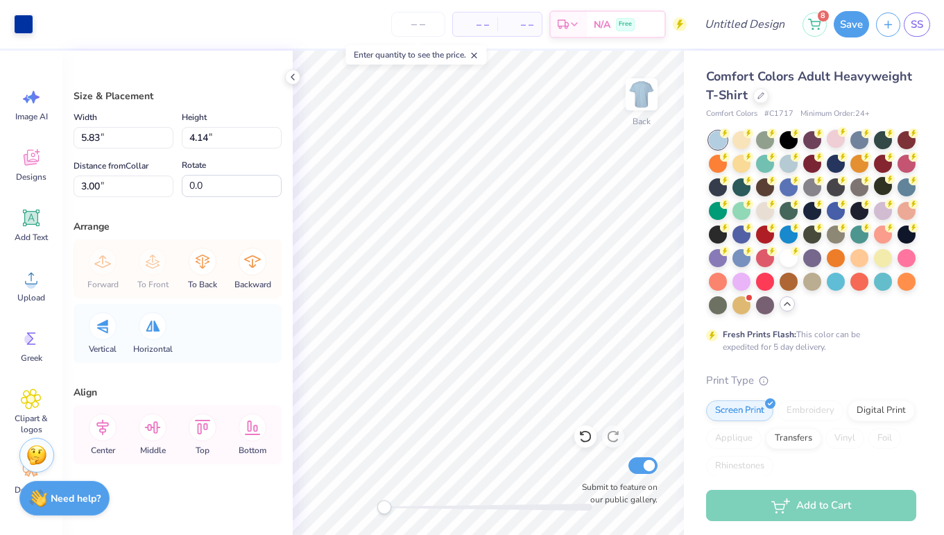
type input "7.80"
type input "5.53"
type input "1.61"
type input "5.83"
type input "4.14"
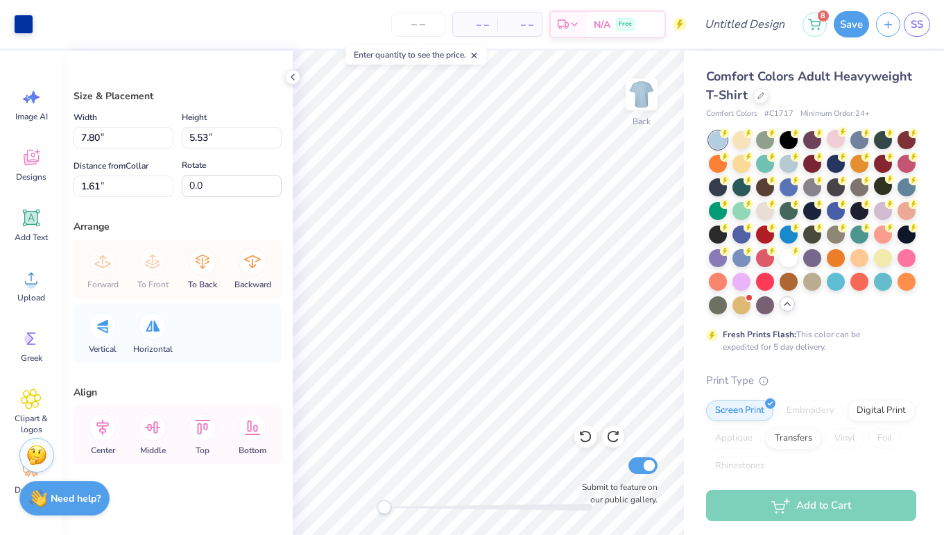
type input "3.00"
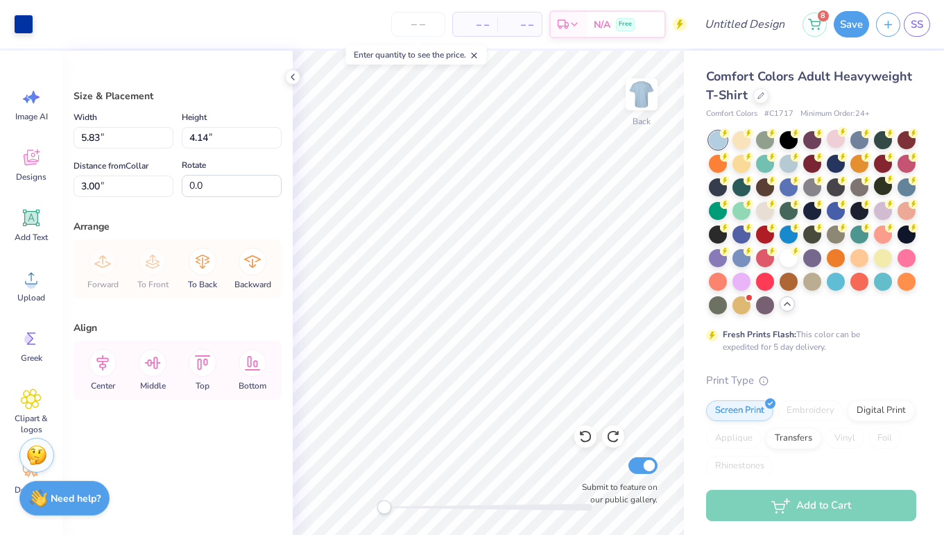
type input "7.72"
type input "5.48"
type input "1.66"
type input "7.95"
type input "5.64"
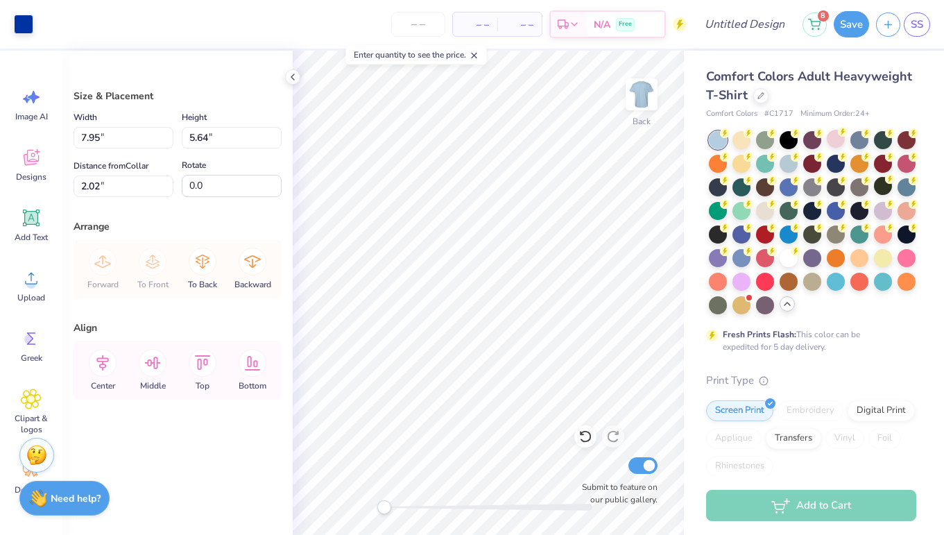
type input "2.11"
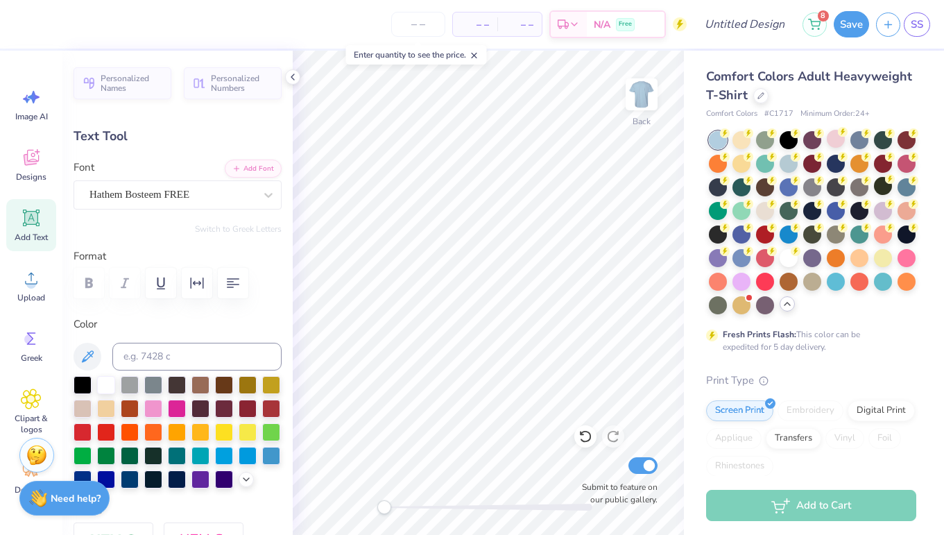
type textarea "ftk"
type input "1.42"
type input "1.69"
type input "4.65"
type textarea "F"
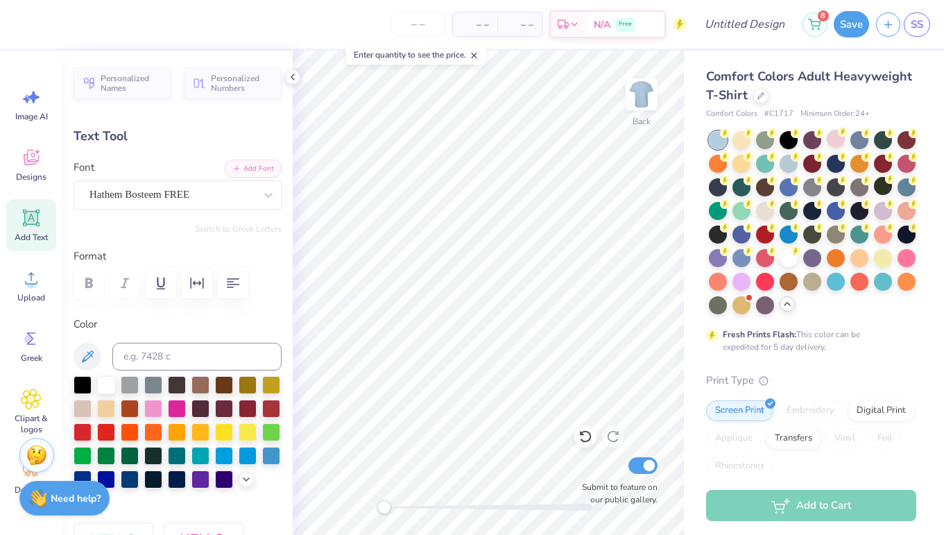
type textarea "ftk"
type input "1.56"
type input "0.76"
type input "5.56"
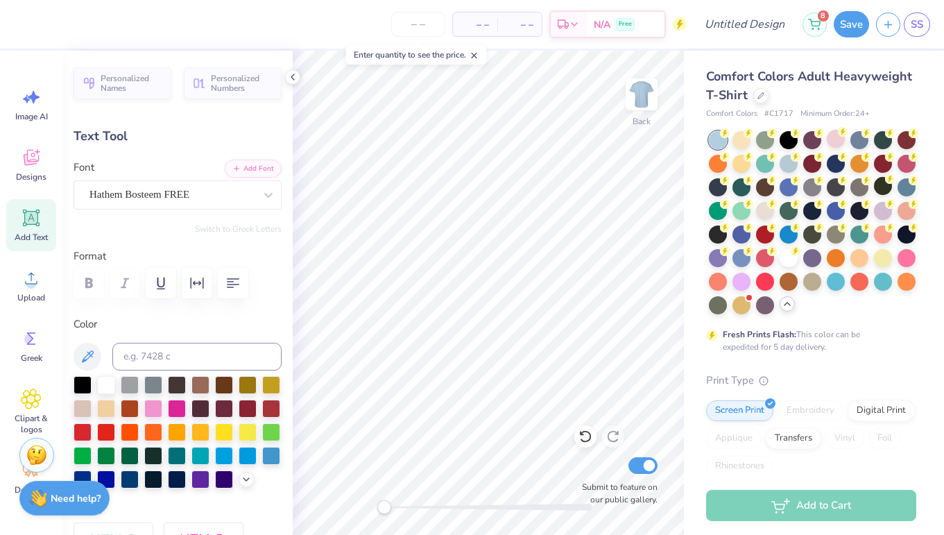
type textarea "25-26.."
type input "9.44"
type input "1.56"
type input "7.40"
type input "1.42"
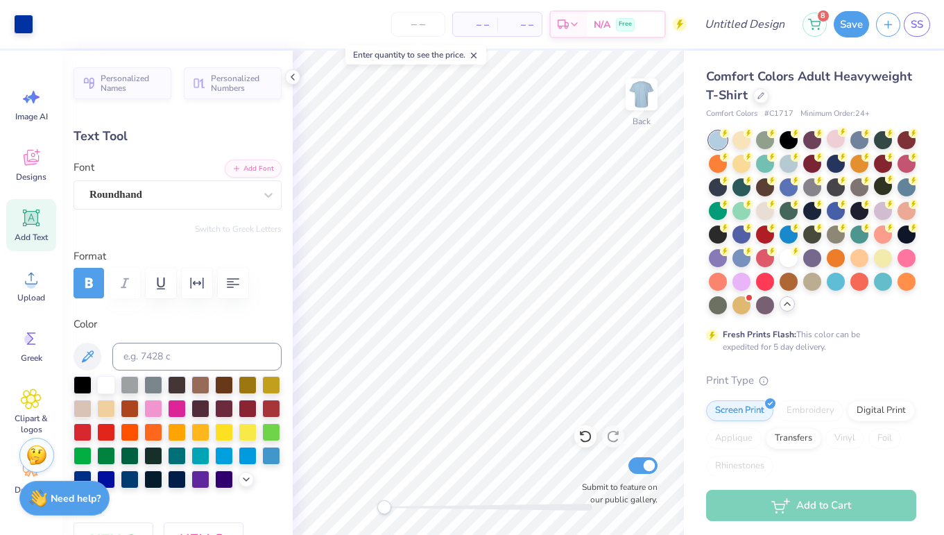
type input "1.69"
type input "4.65"
type textarea "F"
type textarea "ftk"
click at [887, 258] on div at bounding box center [883, 257] width 18 height 18
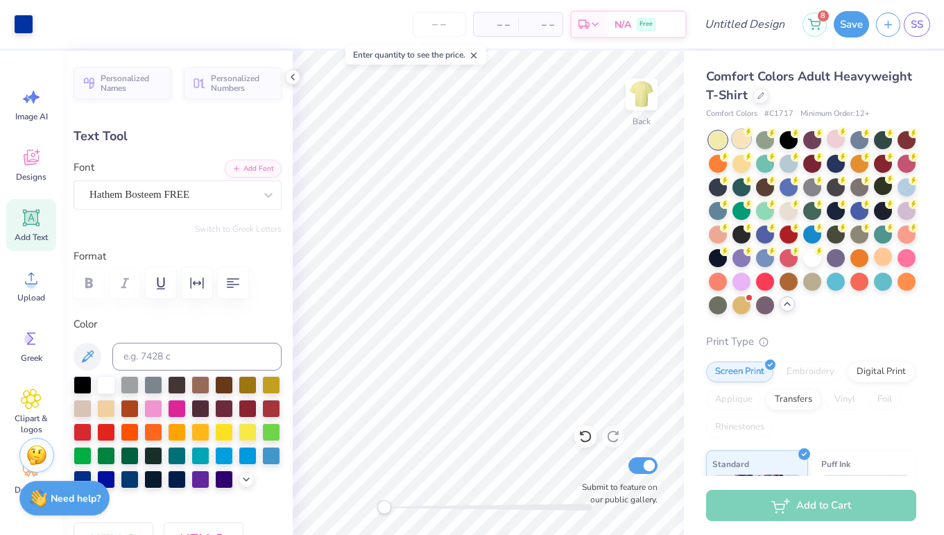
click at [746, 138] on div at bounding box center [742, 139] width 18 height 18
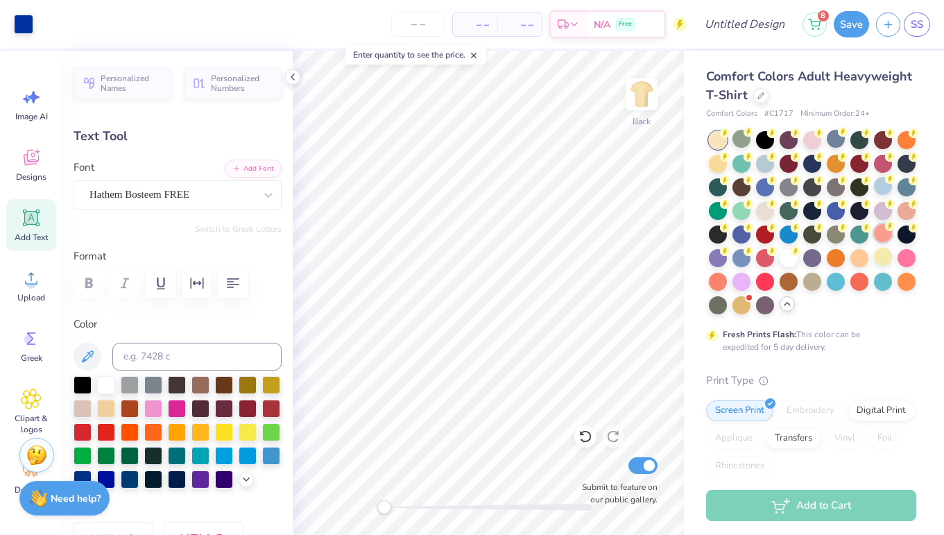
click at [879, 232] on div at bounding box center [883, 233] width 18 height 18
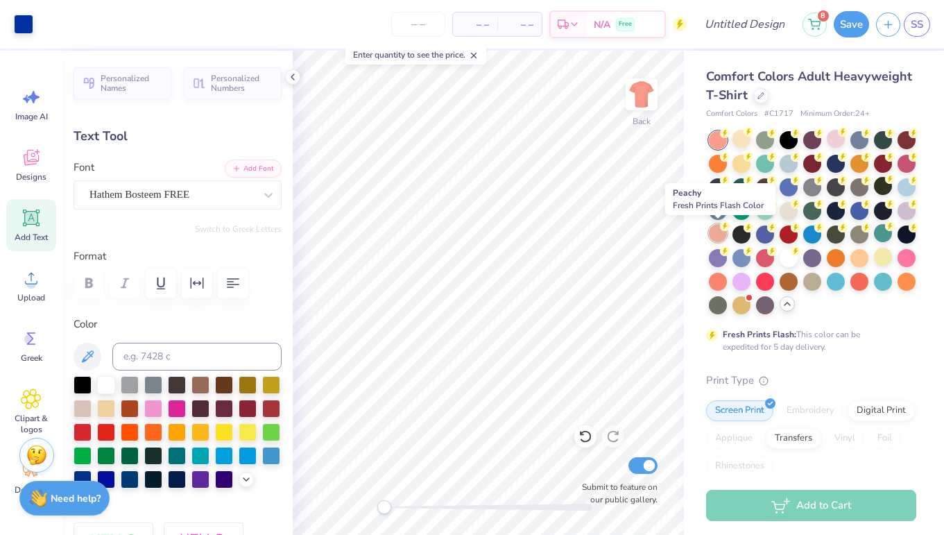
click at [719, 238] on div at bounding box center [718, 233] width 18 height 18
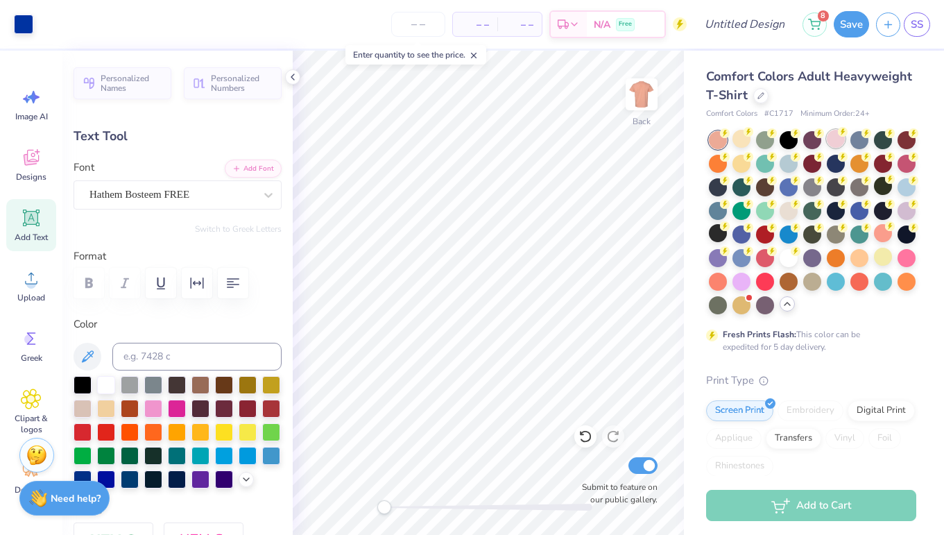
click at [832, 137] on div at bounding box center [836, 139] width 18 height 18
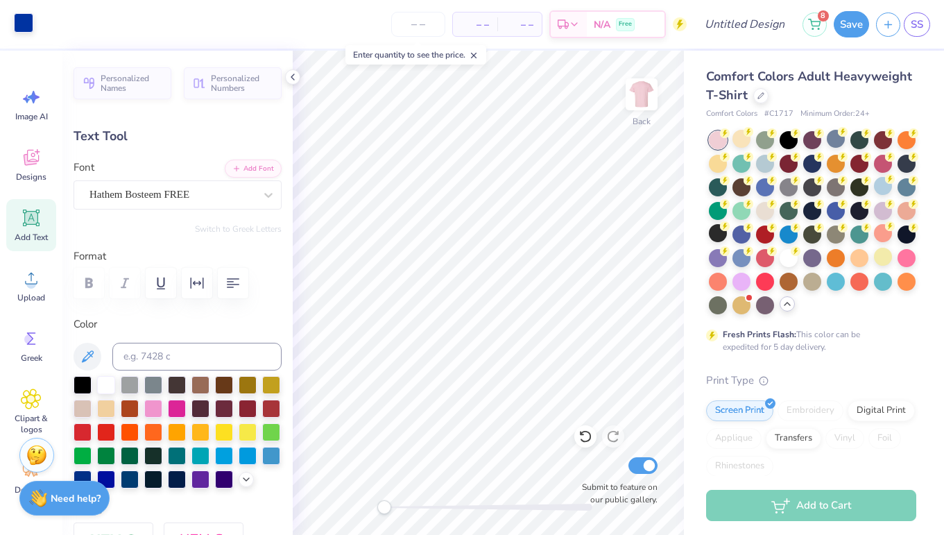
click at [26, 28] on div at bounding box center [23, 22] width 19 height 19
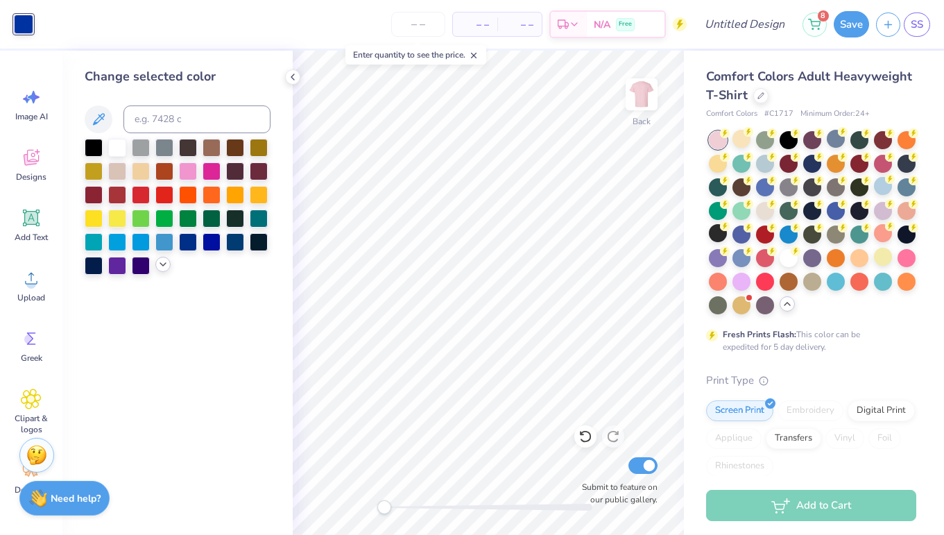
click at [162, 270] on icon at bounding box center [162, 264] width 11 height 11
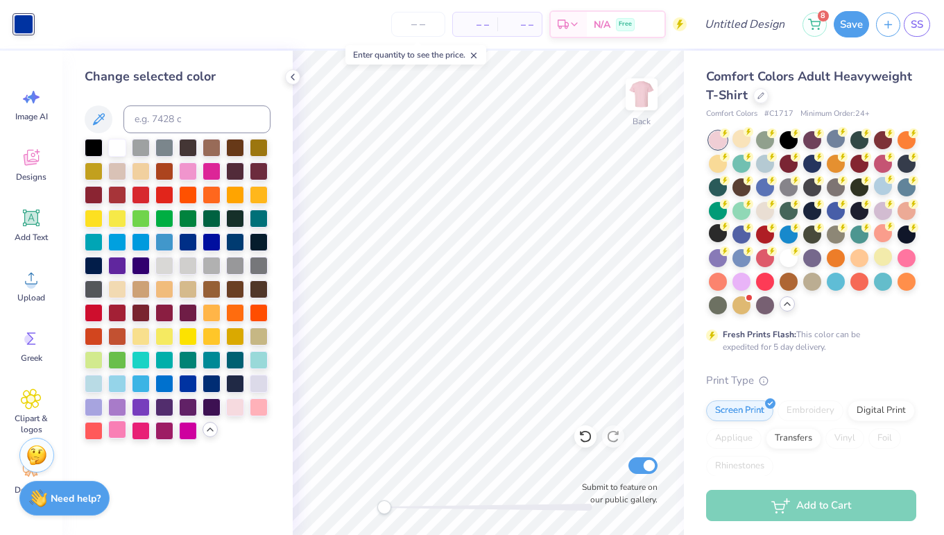
click at [125, 433] on div at bounding box center [117, 429] width 18 height 18
click at [135, 435] on div at bounding box center [141, 429] width 18 height 18
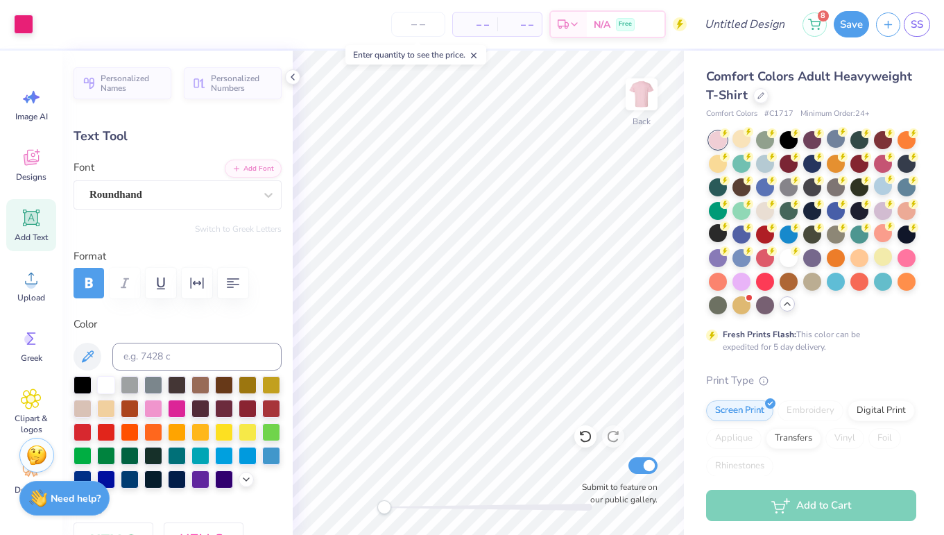
type input "6.51"
type input "0.51"
type input "9.56"
click at [176, 414] on div at bounding box center [177, 407] width 18 height 18
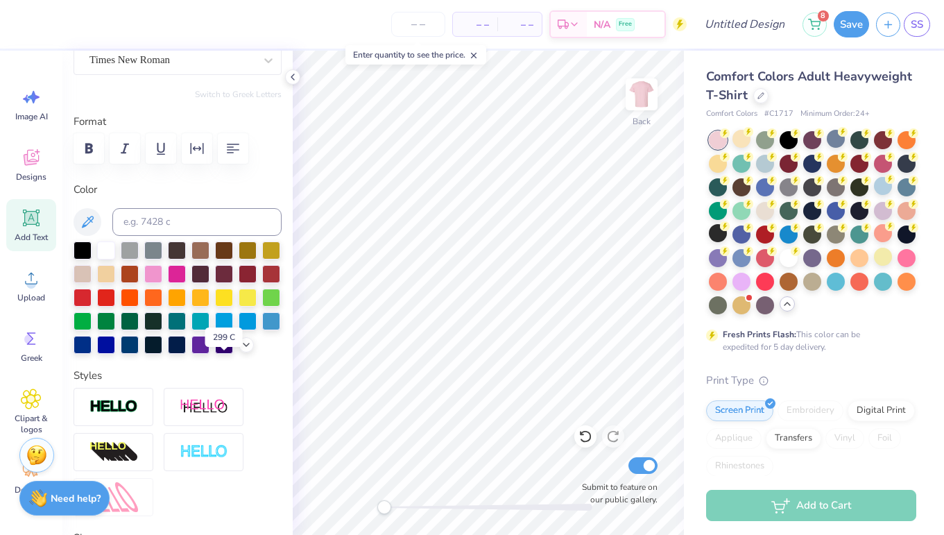
scroll to position [146, 0]
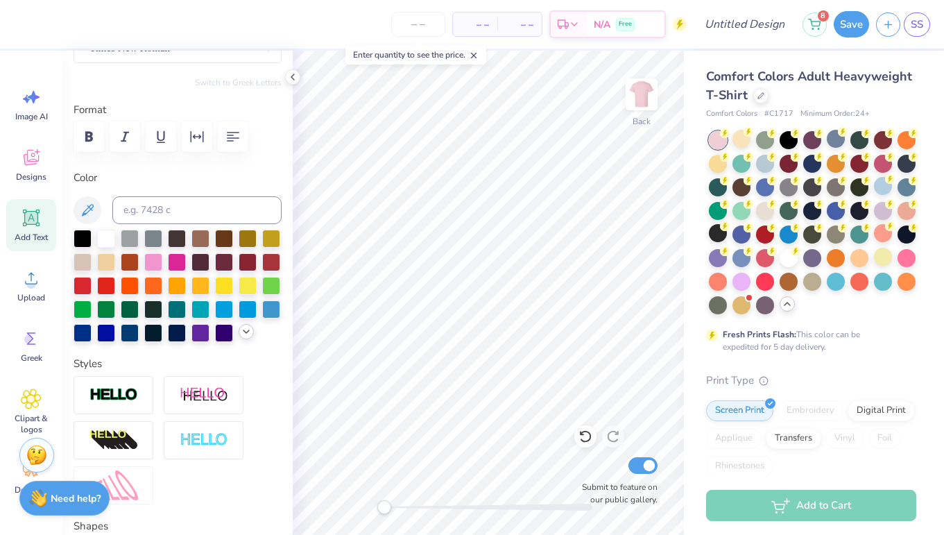
click at [249, 335] on icon at bounding box center [246, 331] width 11 height 11
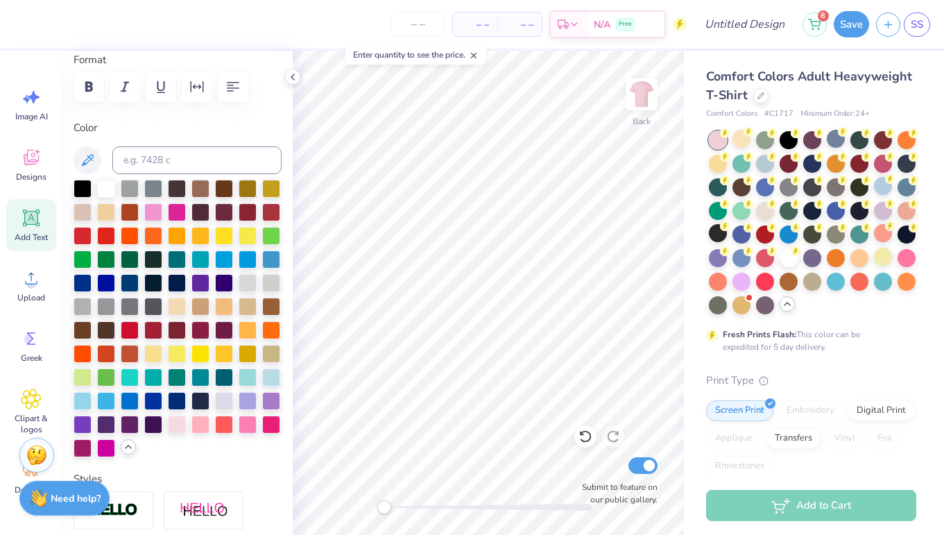
scroll to position [207, 0]
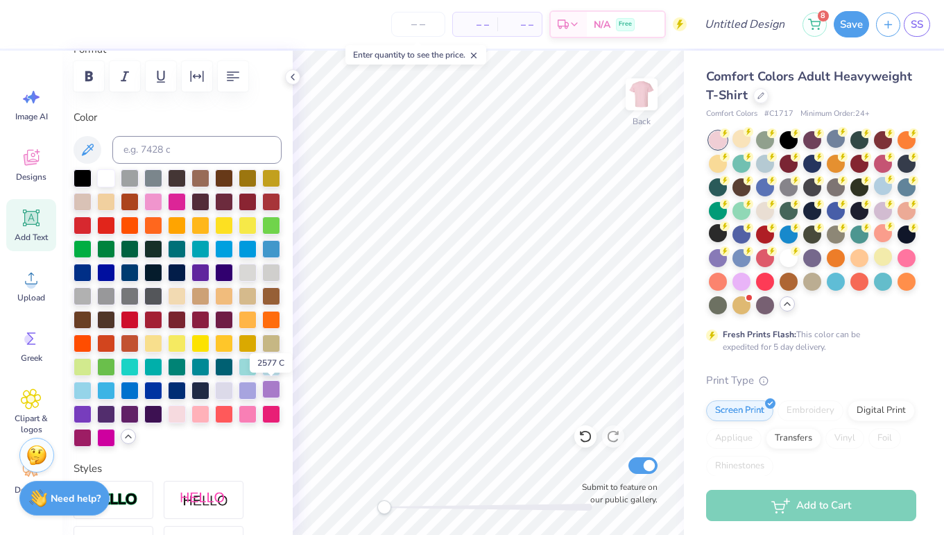
click at [266, 392] on div at bounding box center [271, 389] width 18 height 18
click at [160, 390] on div at bounding box center [153, 389] width 18 height 18
click at [246, 416] on div at bounding box center [248, 413] width 18 height 18
type input "9.44"
type input "1.56"
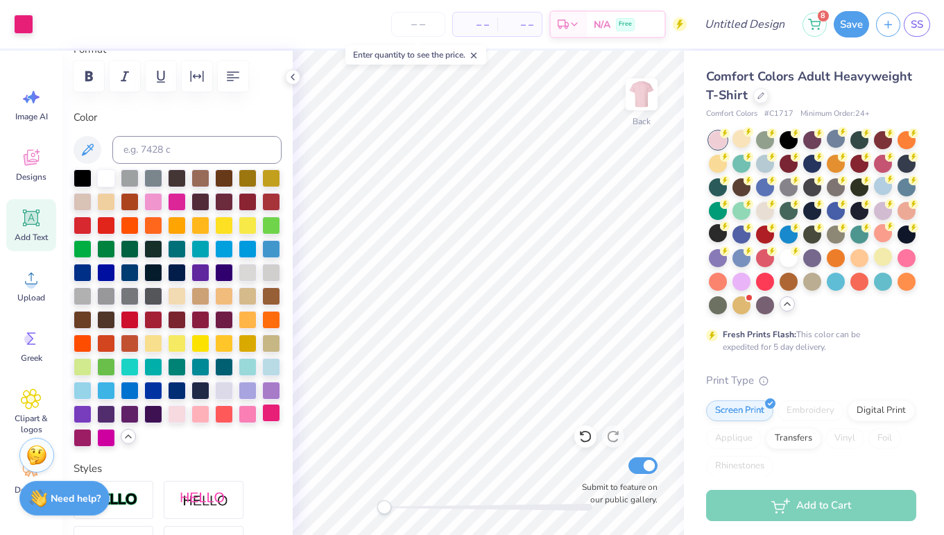
type input "7.40"
click at [242, 411] on div at bounding box center [248, 413] width 18 height 18
type input "6.51"
type input "0.51"
type input "9.56"
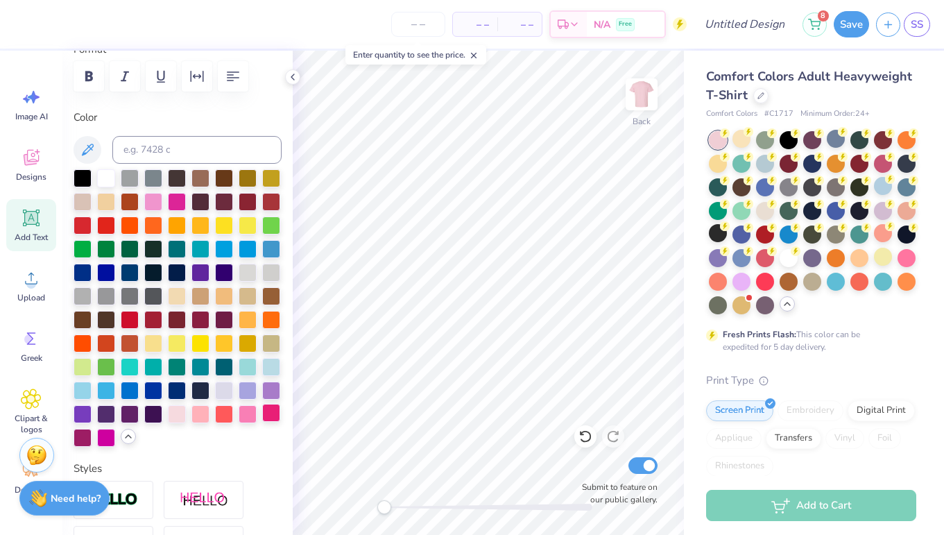
click at [272, 408] on div at bounding box center [271, 413] width 18 height 18
type input "9.44"
type input "1.56"
type input "7.40"
click at [273, 409] on div at bounding box center [271, 413] width 18 height 18
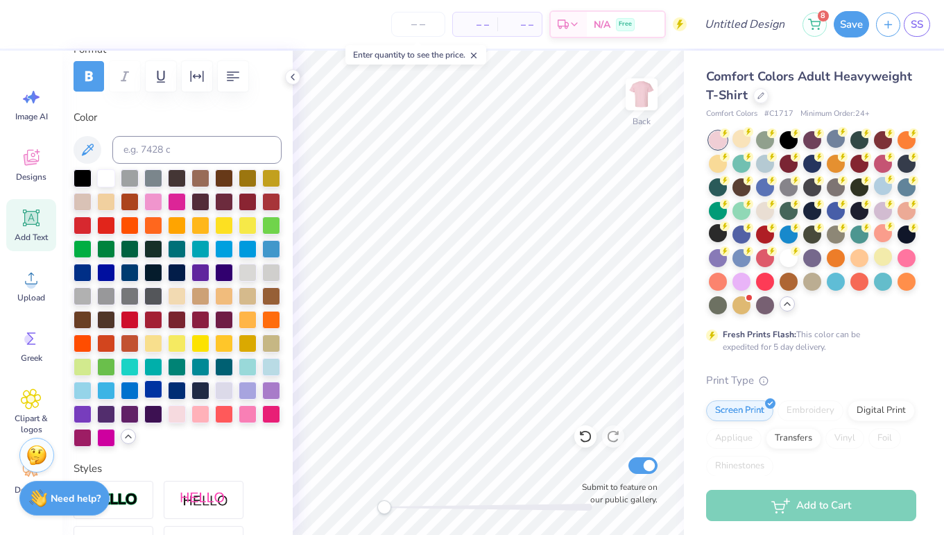
click at [157, 386] on div at bounding box center [153, 389] width 18 height 18
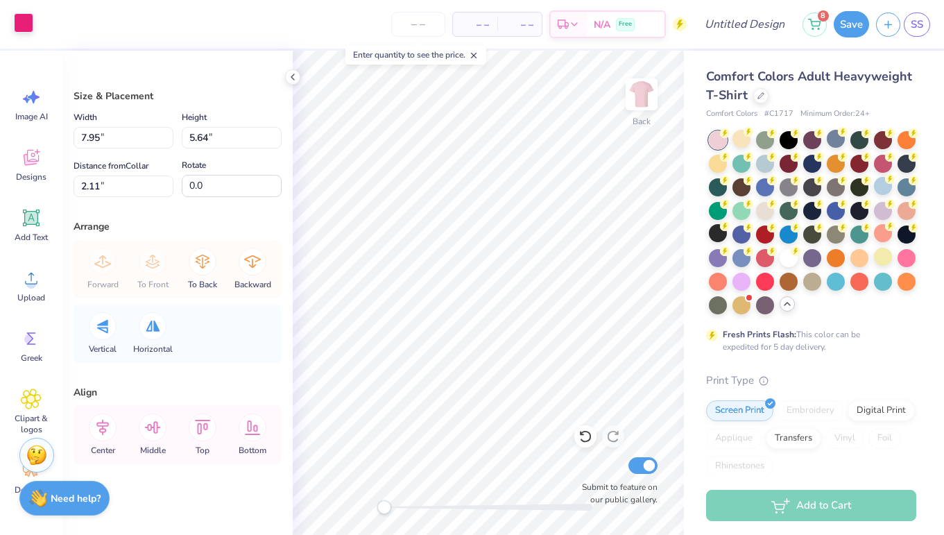
click at [25, 27] on div at bounding box center [23, 22] width 19 height 19
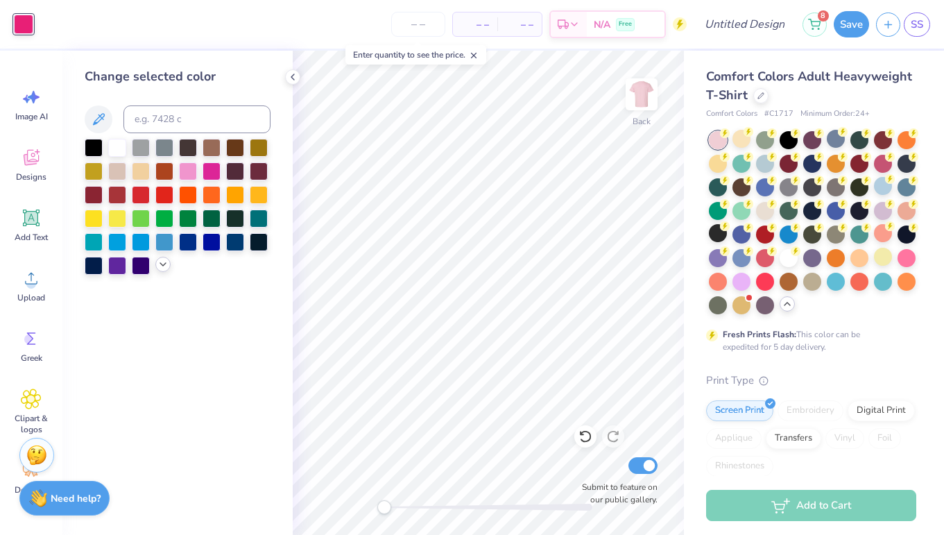
click at [164, 268] on icon at bounding box center [162, 264] width 11 height 11
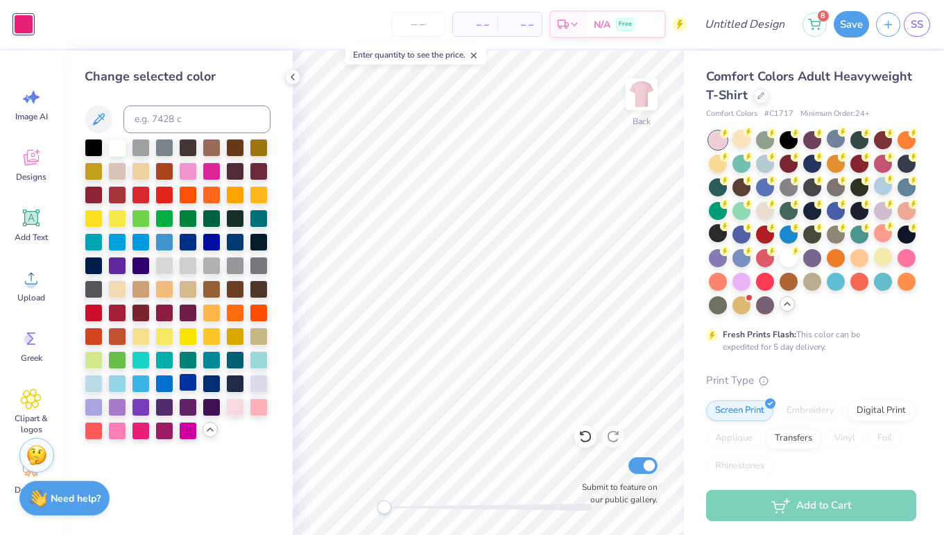
click at [192, 391] on div at bounding box center [188, 382] width 18 height 18
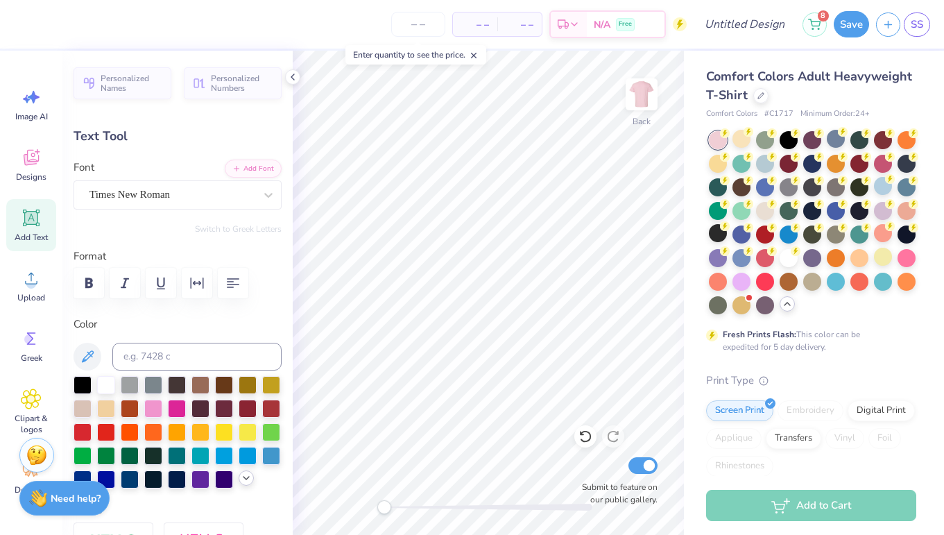
click at [245, 481] on icon at bounding box center [246, 477] width 11 height 11
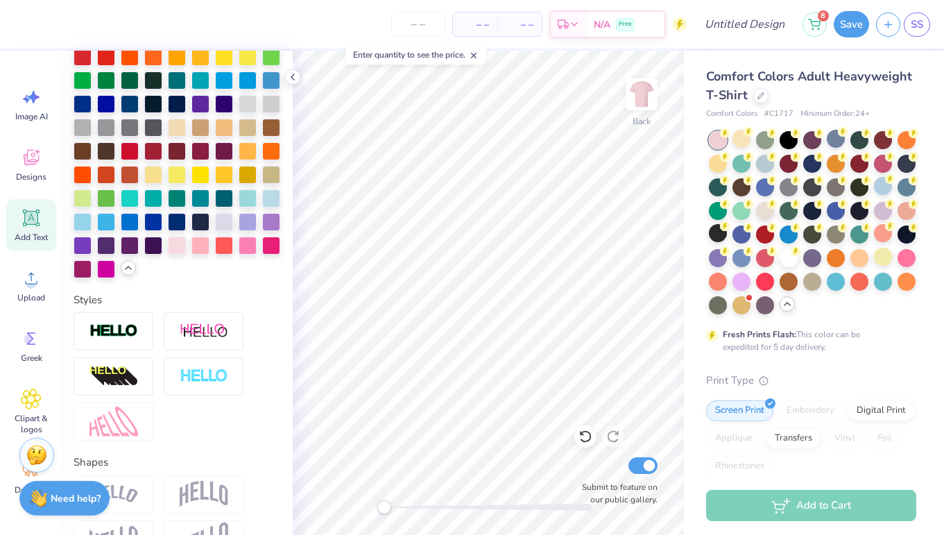
scroll to position [349, 0]
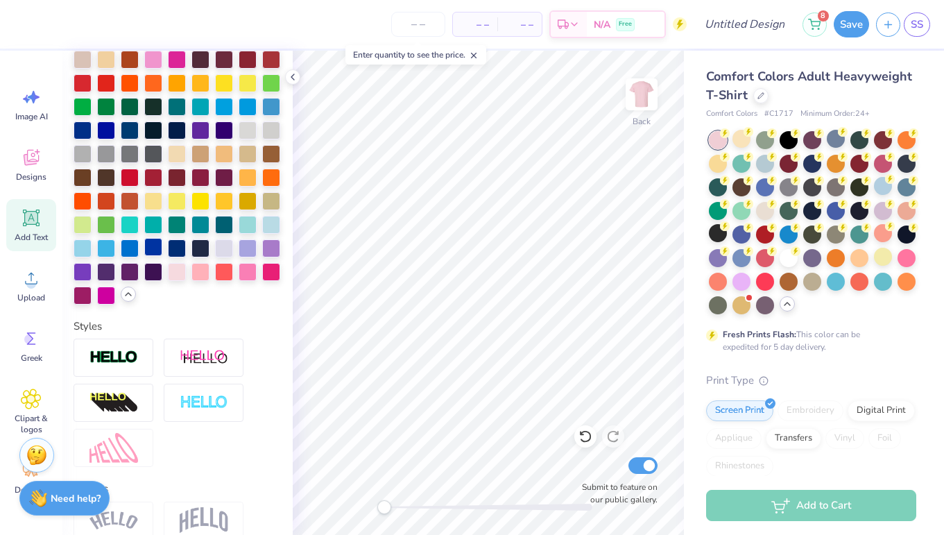
click at [153, 246] on div at bounding box center [153, 247] width 18 height 18
type input "2.27"
type input "0.75"
type input "5.57"
click at [157, 248] on div at bounding box center [153, 247] width 18 height 18
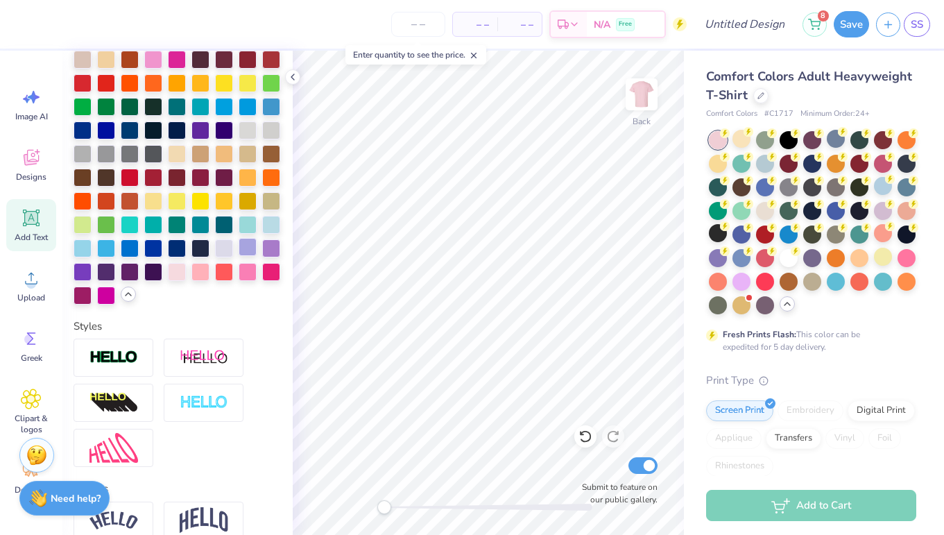
type input "1.42"
type input "1.69"
type input "4.65"
click at [153, 248] on div at bounding box center [153, 247] width 18 height 18
type input "9.44"
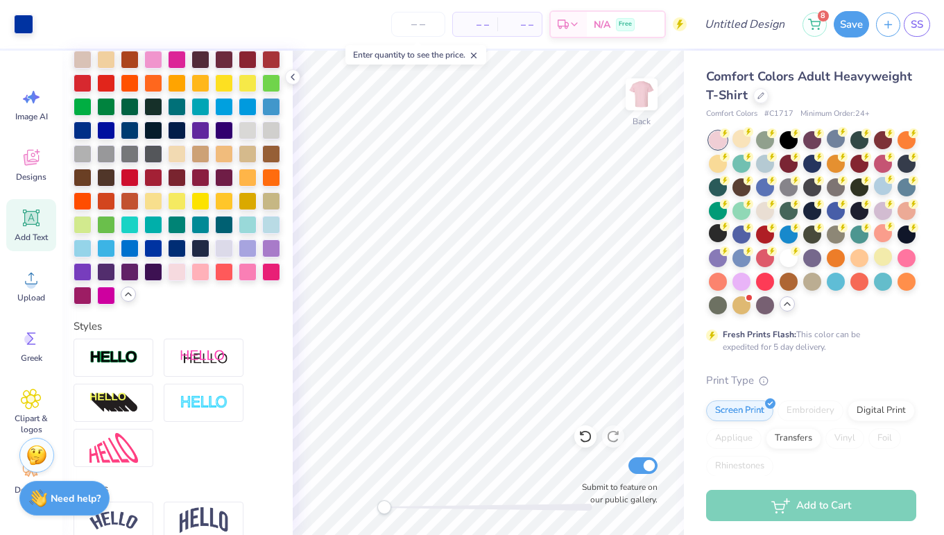
type input "1.56"
type input "7.40"
click at [131, 246] on div at bounding box center [130, 247] width 18 height 18
type input "1.42"
type input "1.69"
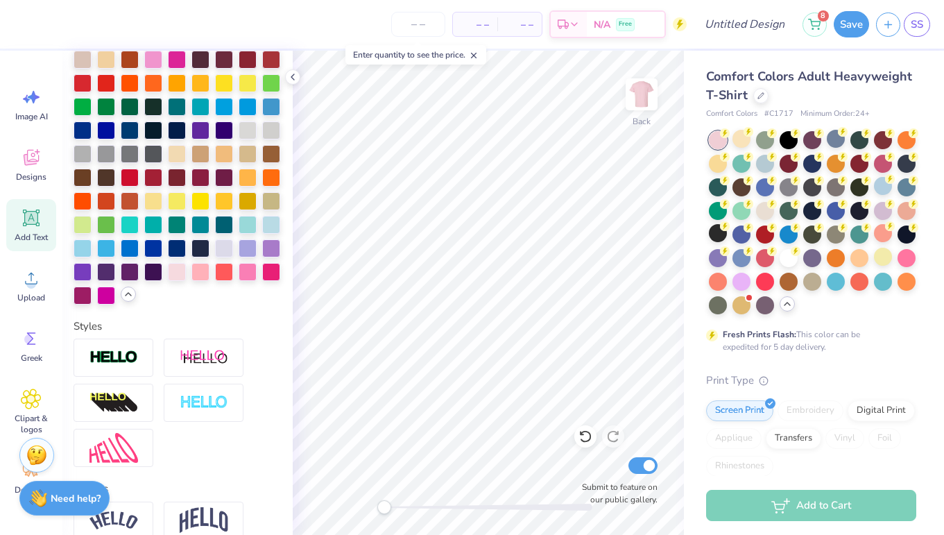
type input "4.65"
click at [49, 25] on div at bounding box center [48, 22] width 19 height 19
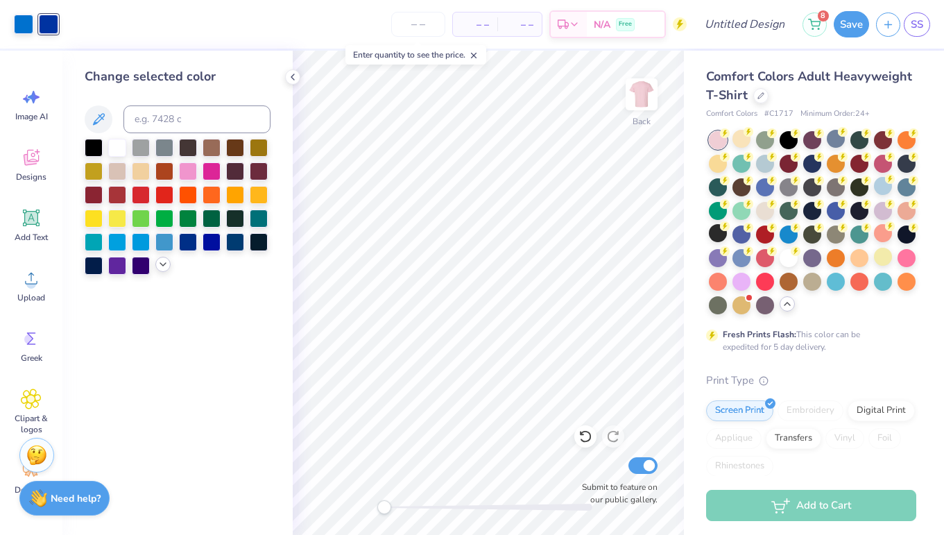
click at [166, 265] on icon at bounding box center [162, 264] width 11 height 11
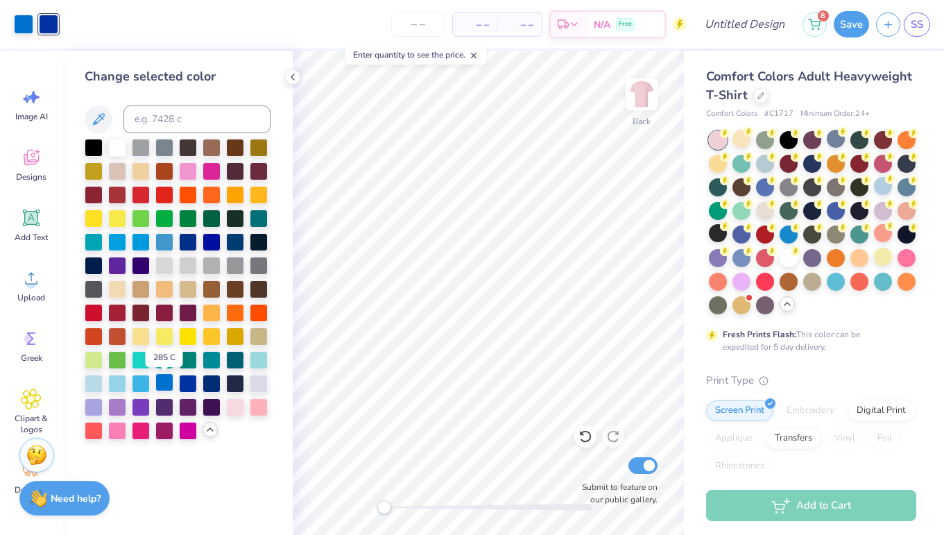
click at [163, 386] on div at bounding box center [164, 382] width 18 height 18
click at [887, 186] on div at bounding box center [883, 186] width 18 height 18
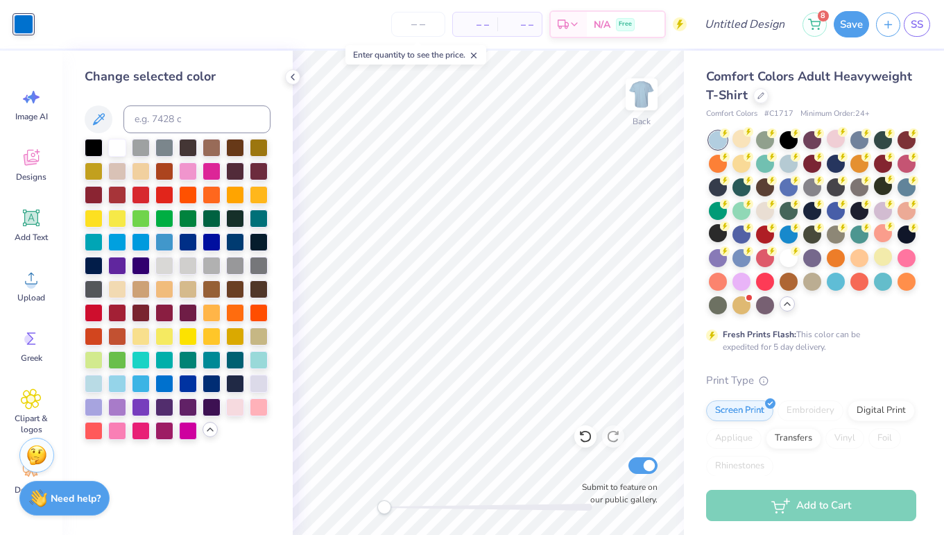
click at [203, 437] on div at bounding box center [178, 289] width 186 height 301
click at [208, 437] on div at bounding box center [210, 429] width 15 height 15
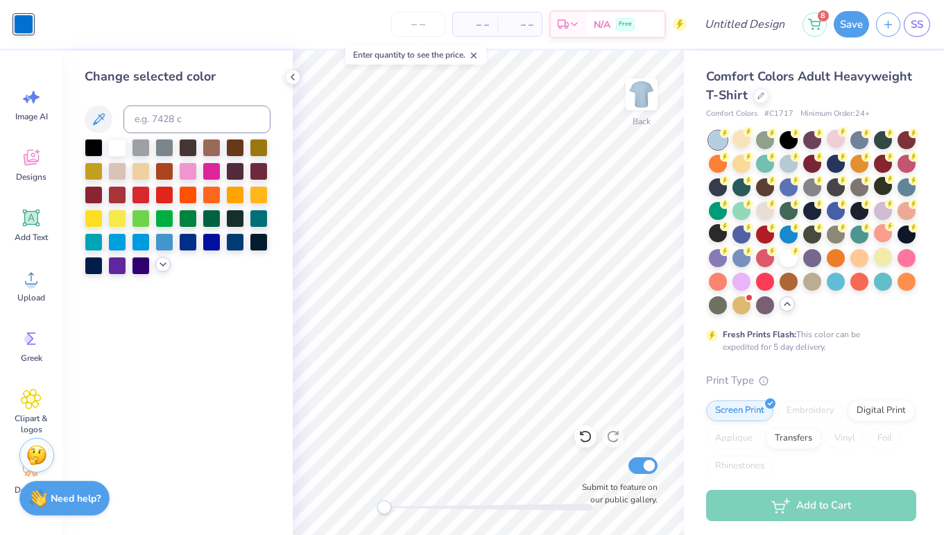
click at [158, 264] on icon at bounding box center [162, 264] width 11 height 11
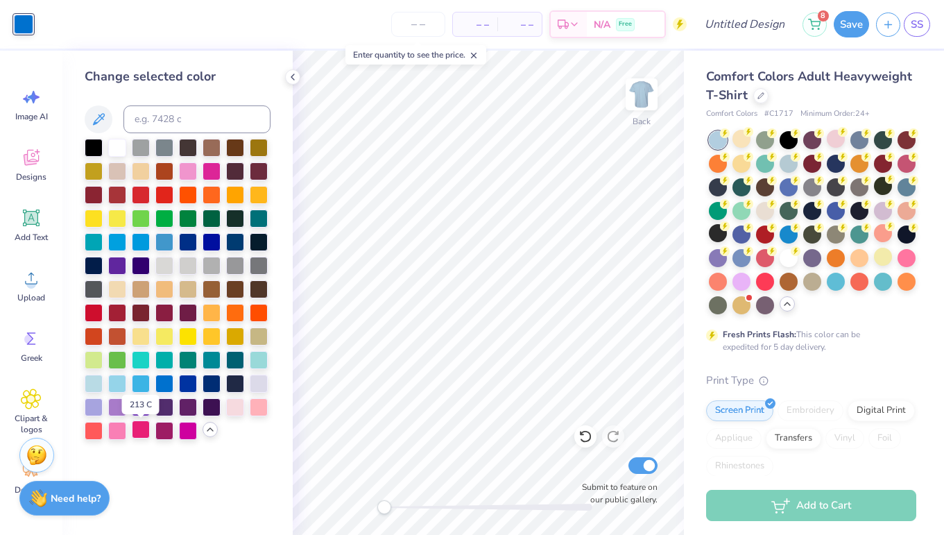
click at [141, 432] on div at bounding box center [141, 429] width 18 height 18
click at [120, 438] on div at bounding box center [117, 429] width 18 height 18
click at [216, 169] on div at bounding box center [212, 170] width 18 height 18
click at [835, 139] on div at bounding box center [836, 139] width 18 height 18
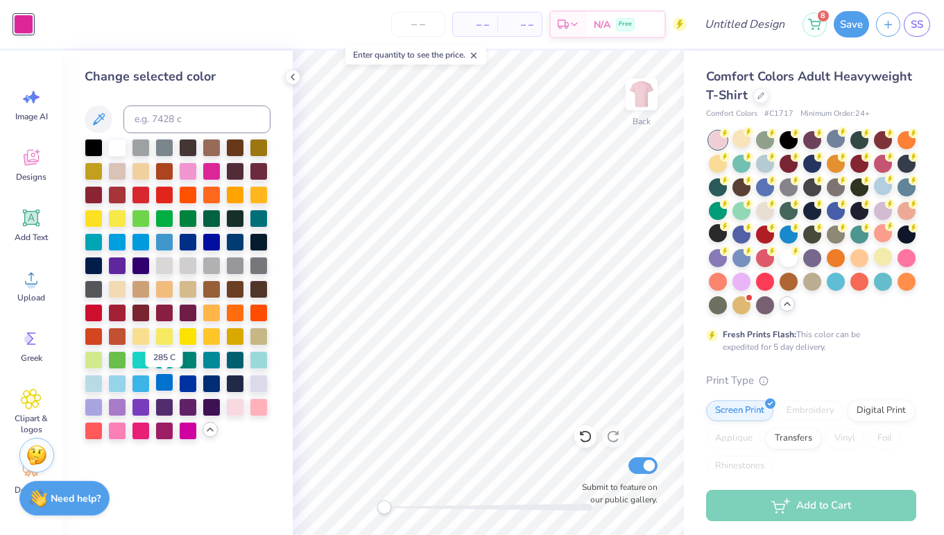
click at [170, 384] on div at bounding box center [164, 382] width 18 height 18
click at [213, 365] on div at bounding box center [212, 359] width 18 height 18
click at [164, 360] on div at bounding box center [164, 359] width 18 height 18
click at [143, 365] on div at bounding box center [141, 359] width 18 height 18
click at [171, 198] on div at bounding box center [164, 194] width 18 height 18
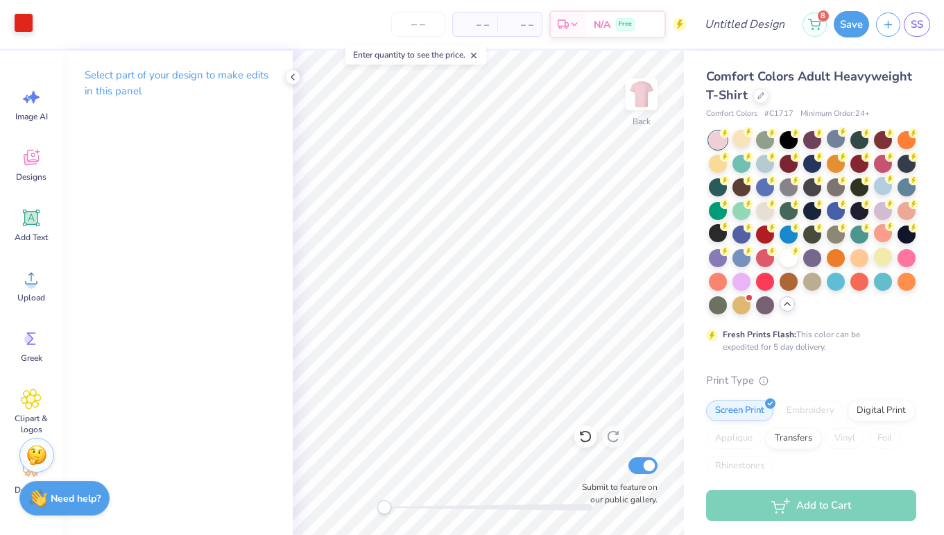
click at [26, 26] on div at bounding box center [23, 22] width 19 height 19
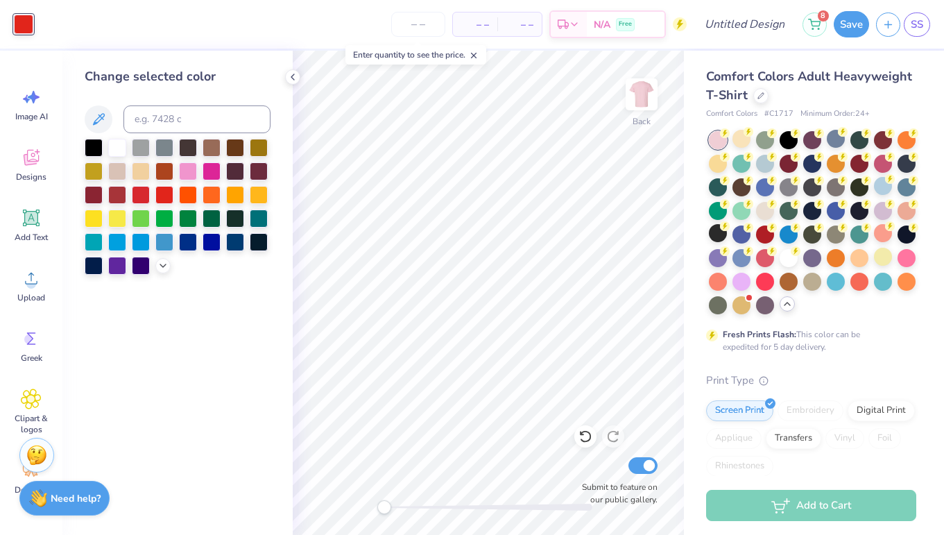
click at [162, 259] on div at bounding box center [178, 207] width 186 height 136
click at [163, 266] on polyline at bounding box center [163, 264] width 6 height 3
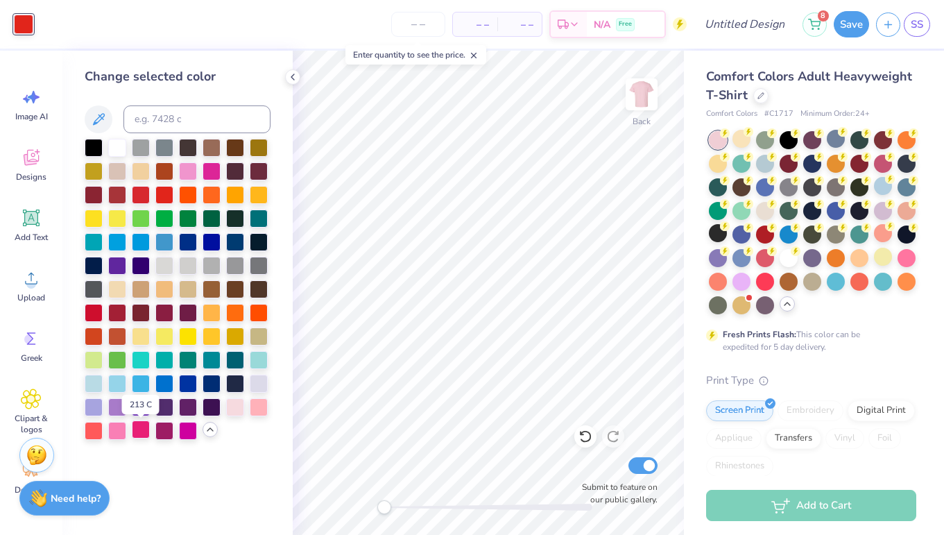
click at [143, 433] on div at bounding box center [141, 429] width 18 height 18
click at [161, 385] on div at bounding box center [164, 382] width 18 height 18
